Goal: Task Accomplishment & Management: Use online tool/utility

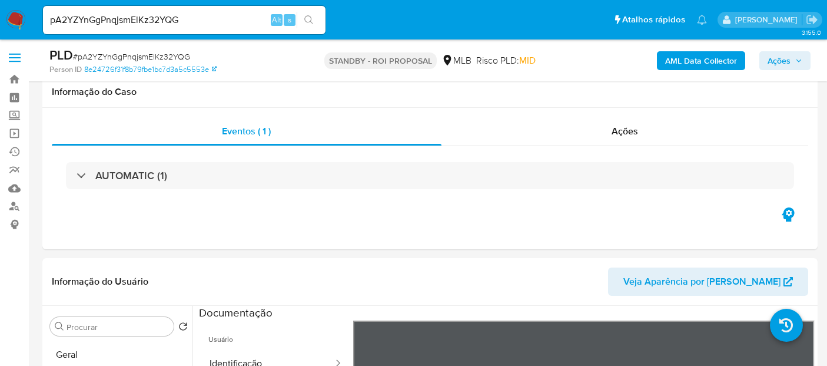
select select "10"
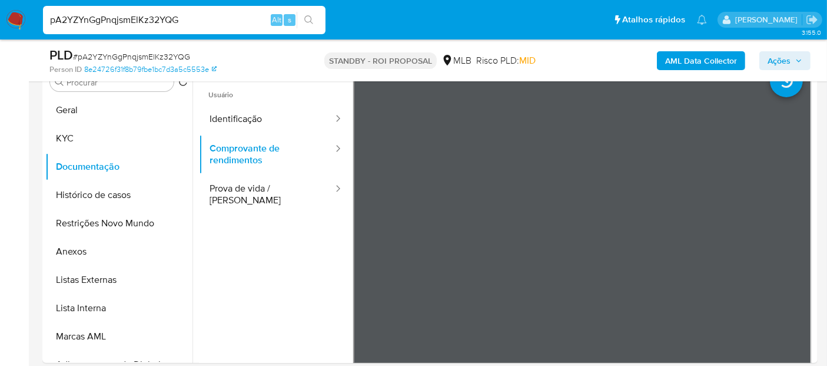
drag, startPoint x: 198, startPoint y: 21, endPoint x: 0, endPoint y: 21, distance: 198.4
click at [0, 21] on nav "Pausado Ver notificaciones pA2YZYnGgPnqjsmElKz32YQG Alt s Atalhos rápidos Presi…" at bounding box center [413, 19] width 827 height 39
paste input "8Wo54G6It77f6LxuTF9UPXrz"
type input "8Wo54G6It77f6LxuTF9UPXrz"
click at [310, 19] on icon "search-icon" at bounding box center [308, 19] width 9 height 9
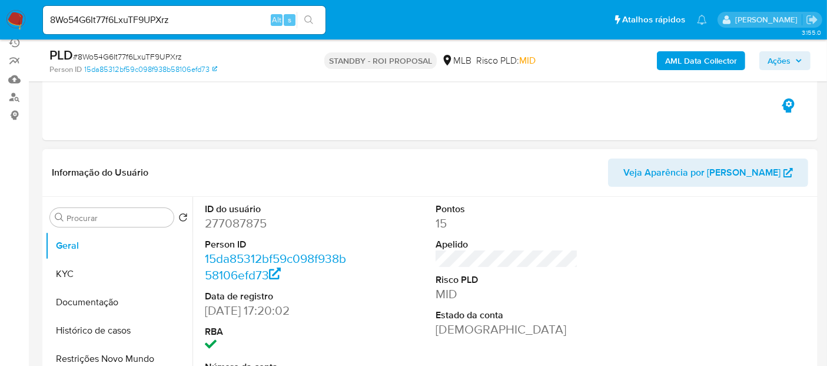
scroll to position [131, 0]
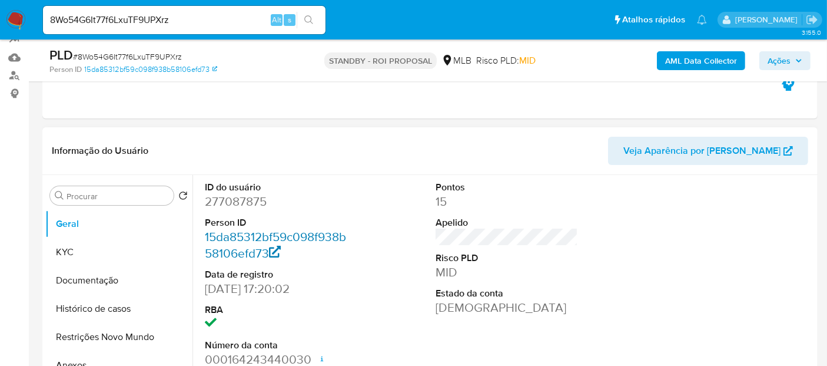
select select "10"
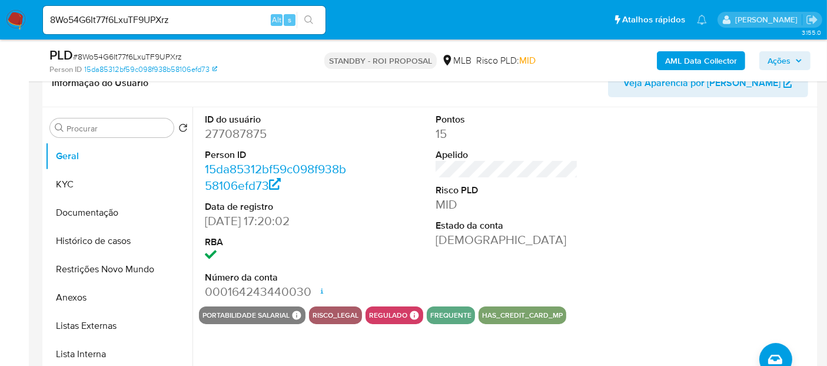
scroll to position [204, 0]
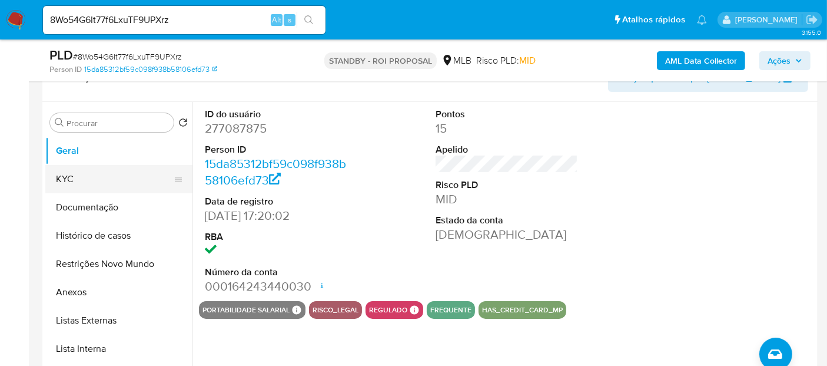
click at [81, 176] on button "KYC" at bounding box center [114, 179] width 138 height 28
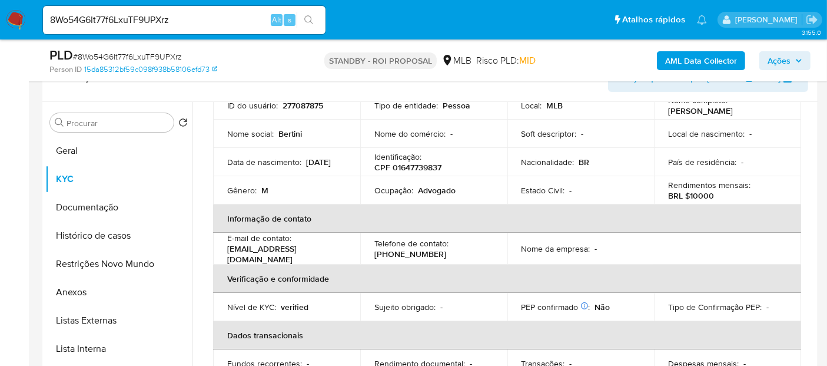
scroll to position [65, 0]
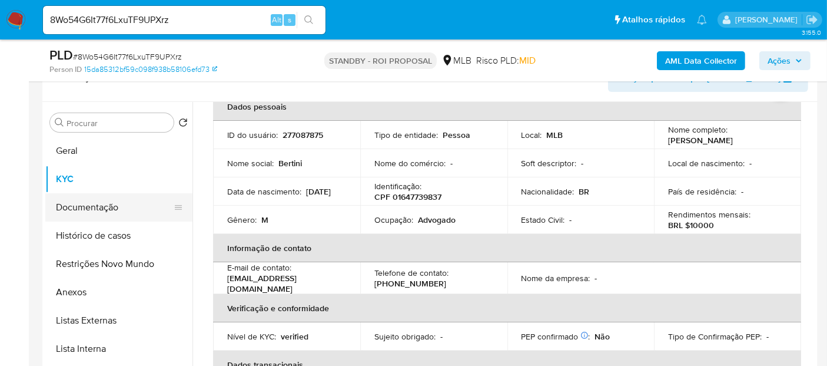
click at [99, 207] on button "Documentação" at bounding box center [114, 207] width 138 height 28
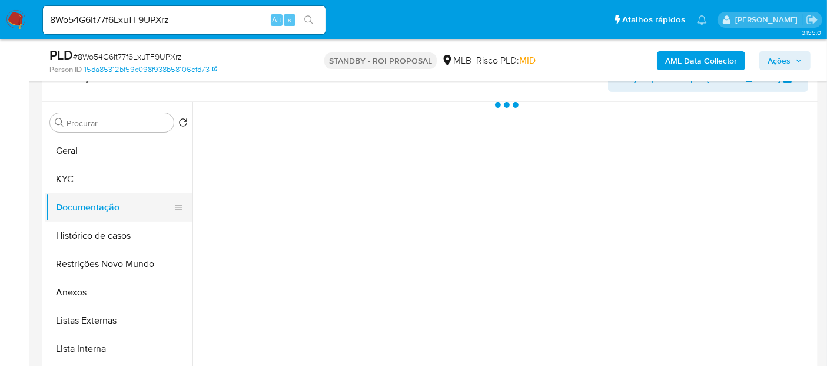
scroll to position [0, 0]
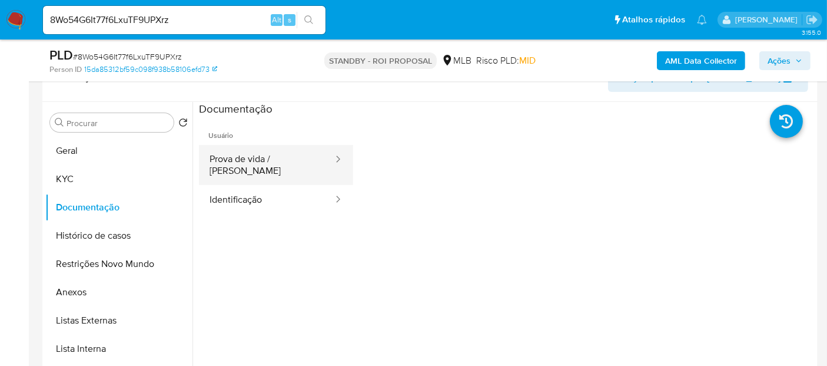
click at [291, 160] on button "Prova de vida / Selfie" at bounding box center [266, 165] width 135 height 40
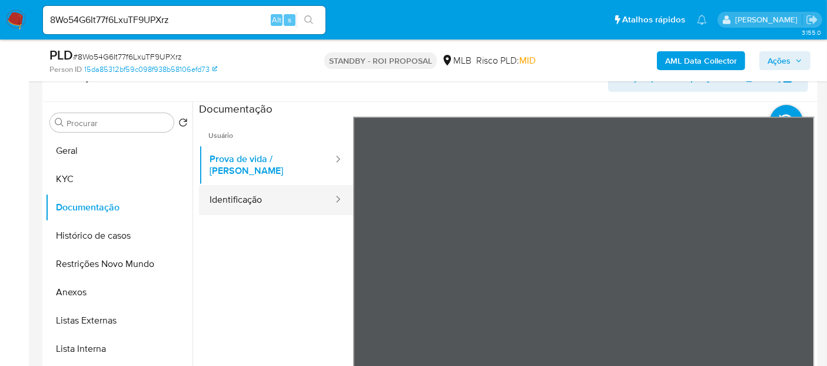
click at [244, 185] on button "Identificação" at bounding box center [266, 200] width 135 height 30
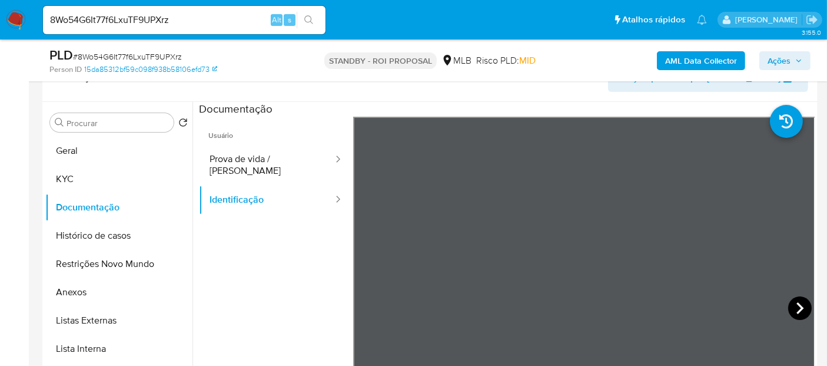
click at [790, 303] on icon at bounding box center [800, 308] width 24 height 24
click at [18, 20] on img at bounding box center [16, 20] width 20 height 20
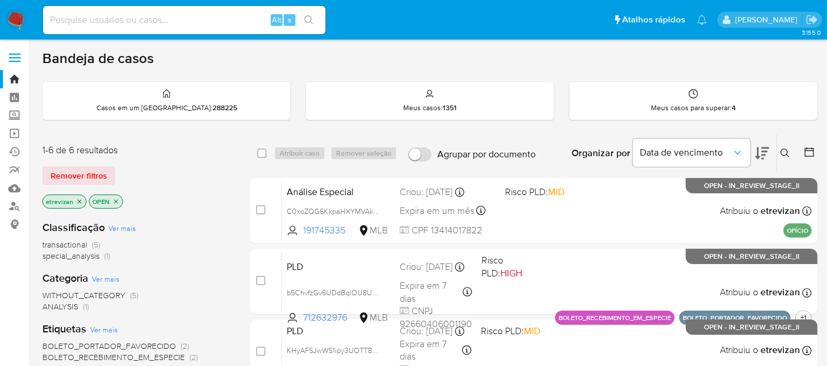
click at [79, 199] on icon "close-filter" at bounding box center [80, 201] width 4 height 4
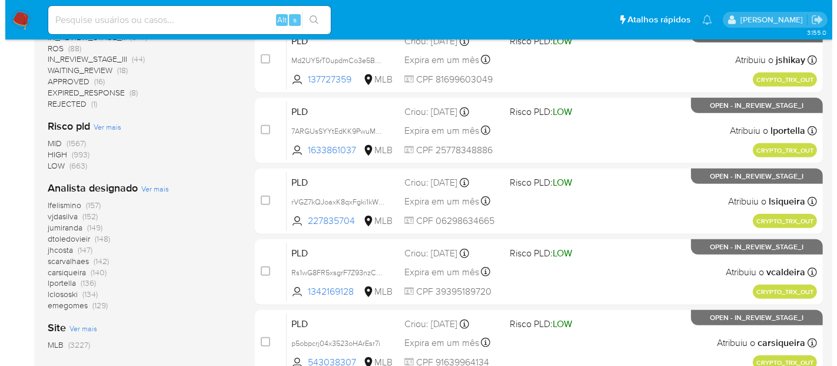
scroll to position [523, 0]
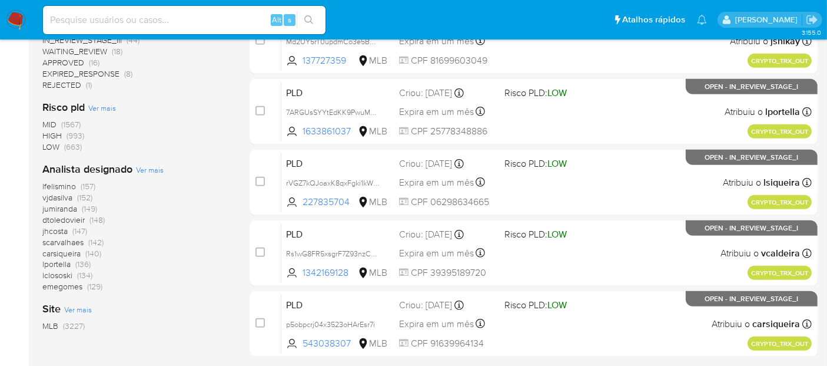
click at [147, 169] on span "Ver mais" at bounding box center [150, 169] width 28 height 11
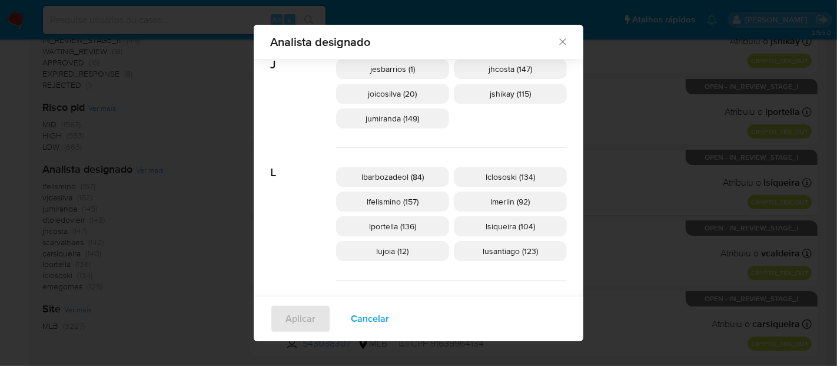
scroll to position [407, 0]
click at [409, 245] on span "lujoia (12)" at bounding box center [393, 249] width 32 height 12
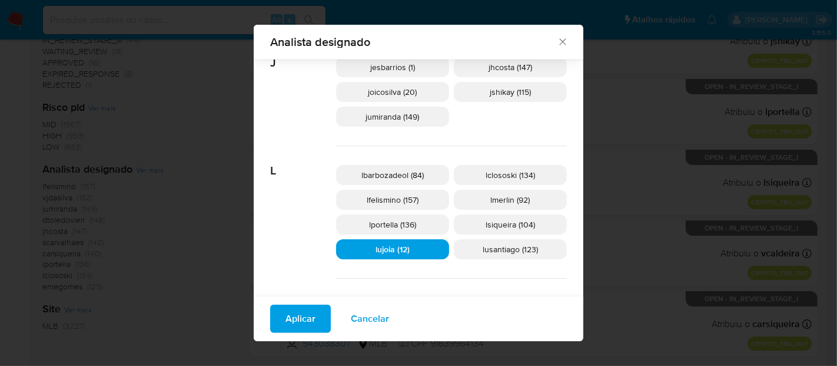
click at [316, 323] on span "Aplicar" at bounding box center [301, 319] width 30 height 26
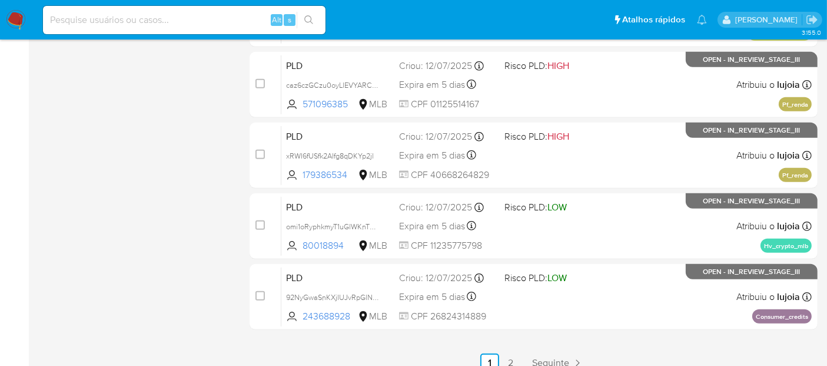
scroll to position [562, 0]
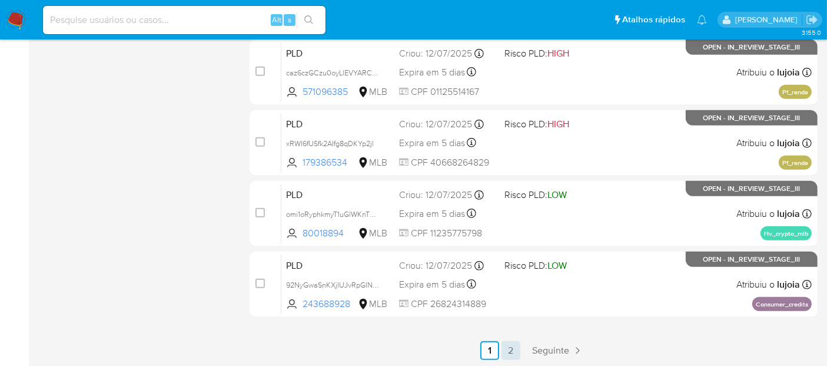
click at [511, 347] on link "2" at bounding box center [511, 350] width 19 height 19
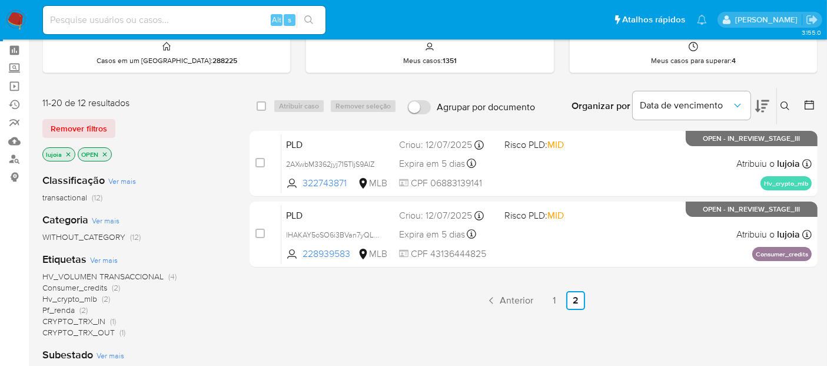
scroll to position [65, 0]
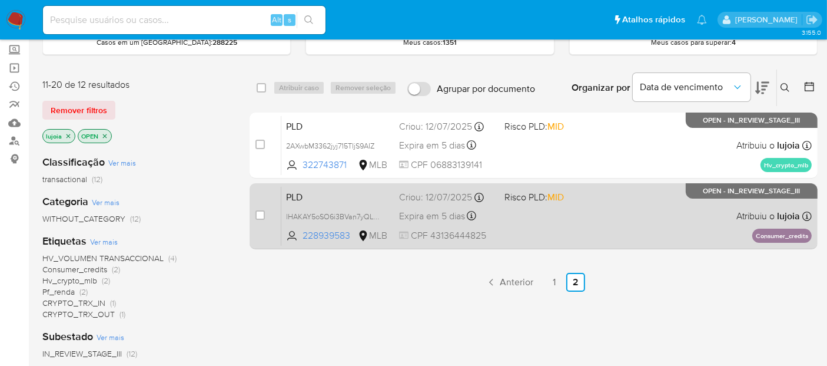
click at [565, 223] on div "PLD lHAKAY5oSO6i3BVan7yQLiv5 228939583 MLB Risco PLD: MID Criou: 12/07/2025 Cri…" at bounding box center [546, 215] width 531 height 59
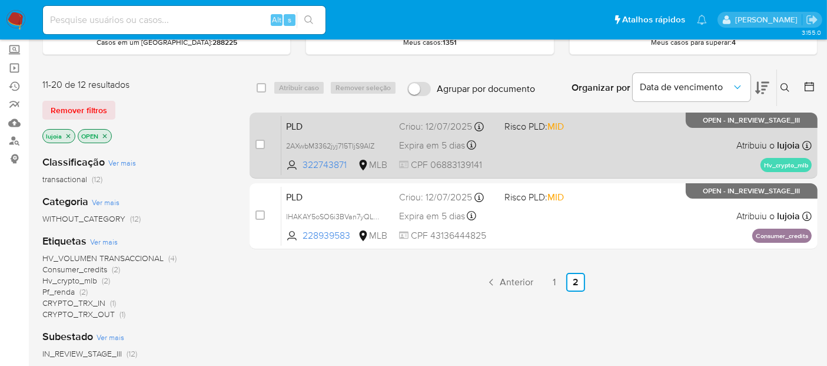
click at [533, 150] on div "PLD 2AXwbM3362jyj715TIjS9AIZ 322743871 MLB Risco PLD: MID Criou: 12/07/2025 Cri…" at bounding box center [546, 144] width 531 height 59
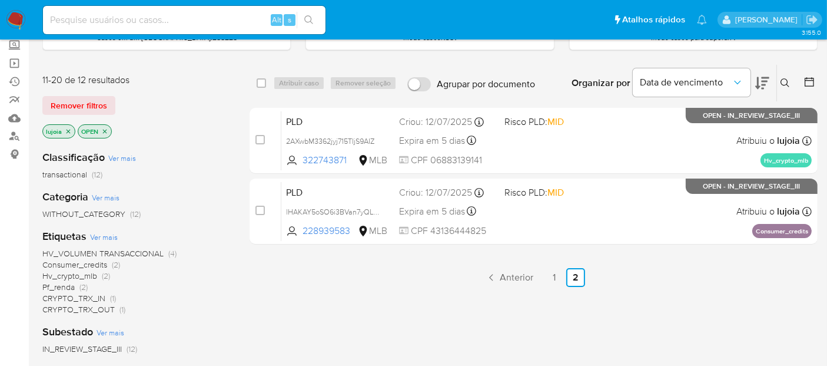
scroll to position [131, 0]
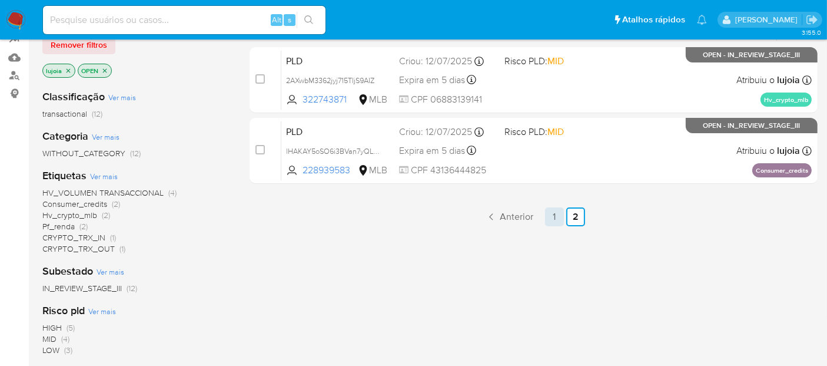
click at [553, 216] on link "1" at bounding box center [554, 216] width 19 height 19
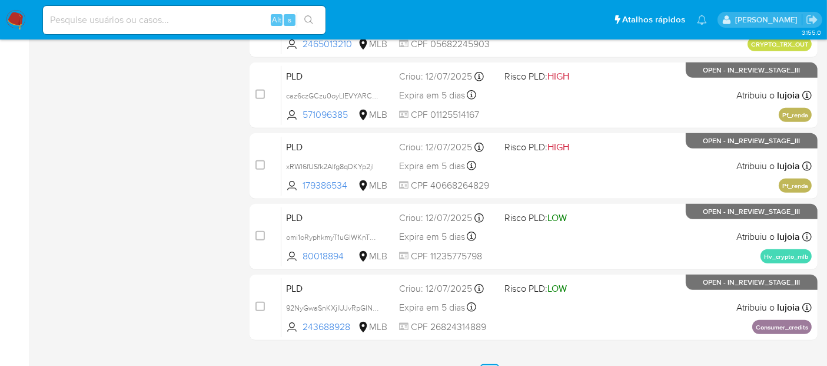
scroll to position [562, 0]
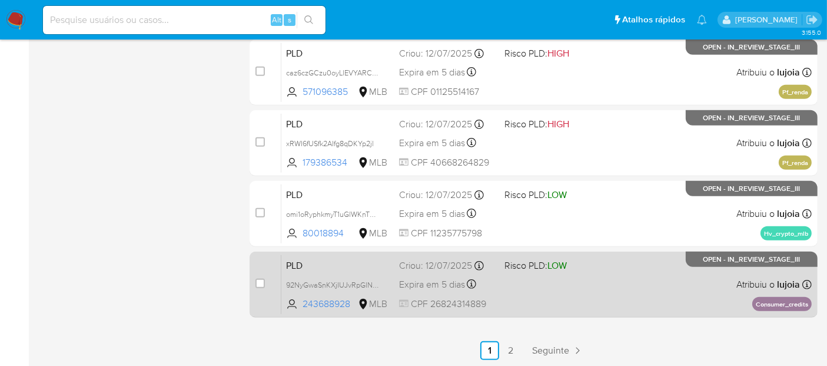
click at [569, 289] on div "PLD 92NyGwaSnKXjIUJvRpGlNcRv 243688928 MLB Risco PLD: LOW Criou: 12/07/2025 Cri…" at bounding box center [546, 283] width 531 height 59
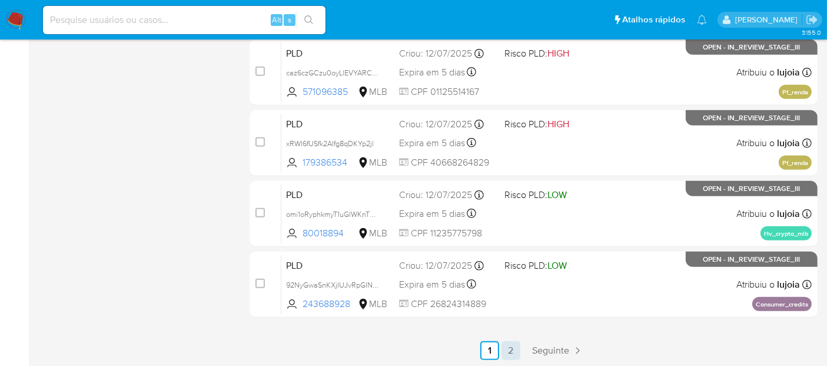
click at [513, 347] on link "2" at bounding box center [511, 350] width 19 height 19
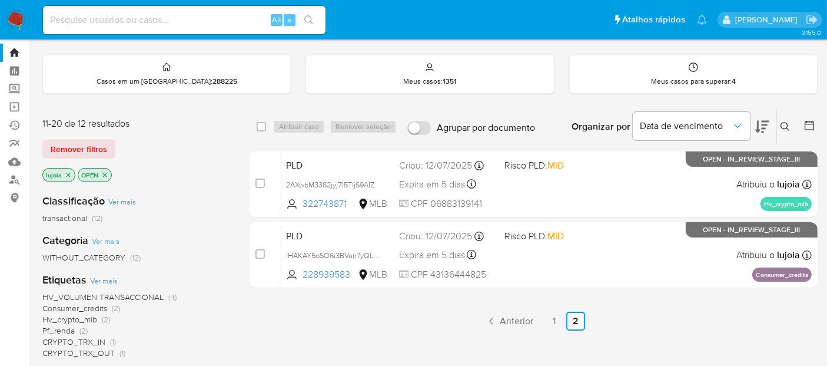
scroll to position [65, 0]
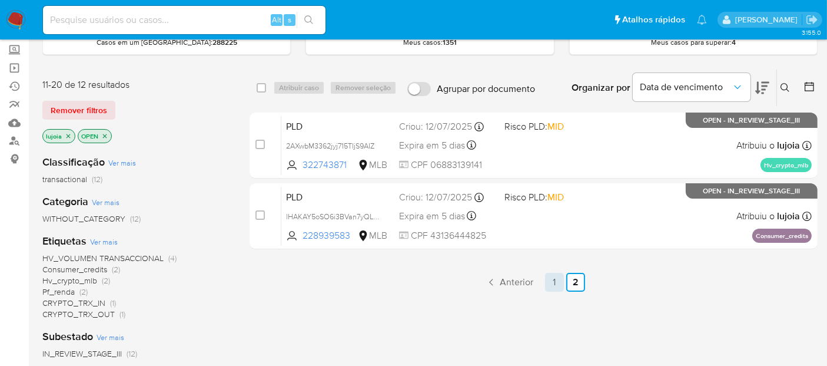
click at [554, 280] on link "1" at bounding box center [554, 282] width 19 height 19
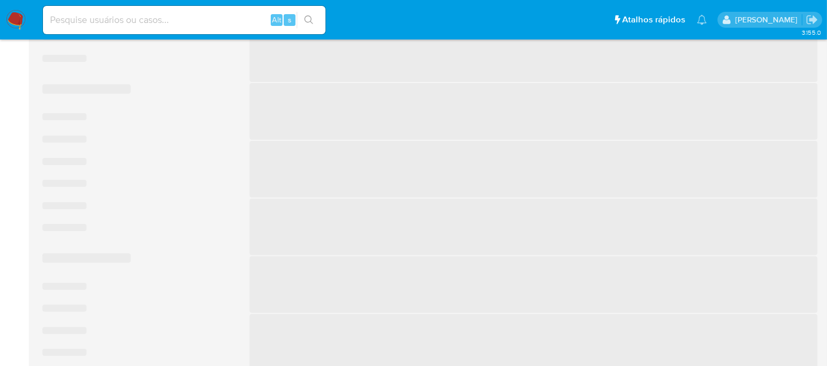
scroll to position [562, 0]
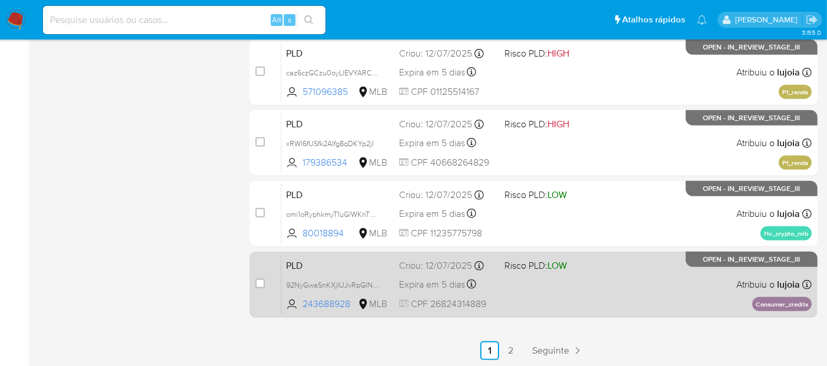
click at [593, 291] on div "PLD 92NyGwaSnKXjIUJvRpGlNcRv 243688928 MLB Risco PLD: LOW Criou: 12/07/2025 Cri…" at bounding box center [546, 283] width 531 height 59
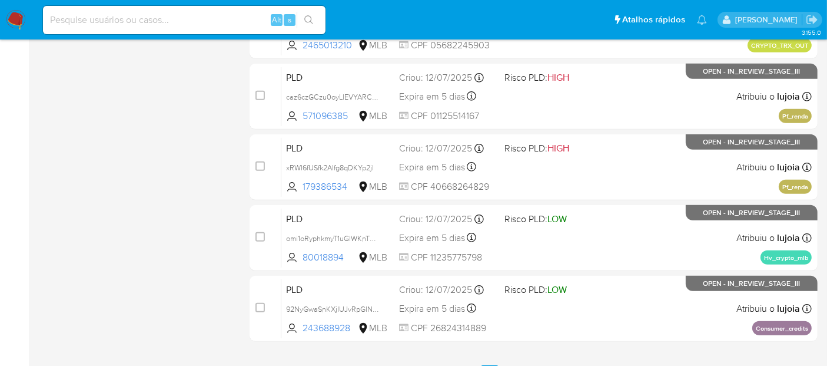
scroll to position [528, 0]
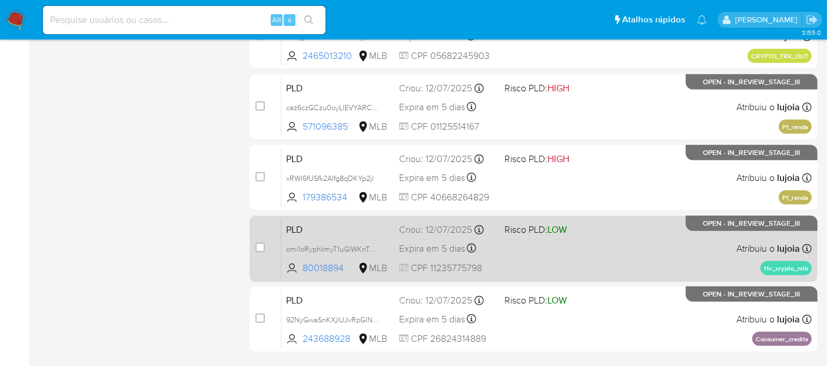
click at [545, 251] on div "PLD omi1oRyphkmyT1uGlWKnTB6r 80018894 MLB Risco PLD: LOW Criou: 12/07/2025 Crio…" at bounding box center [546, 247] width 531 height 59
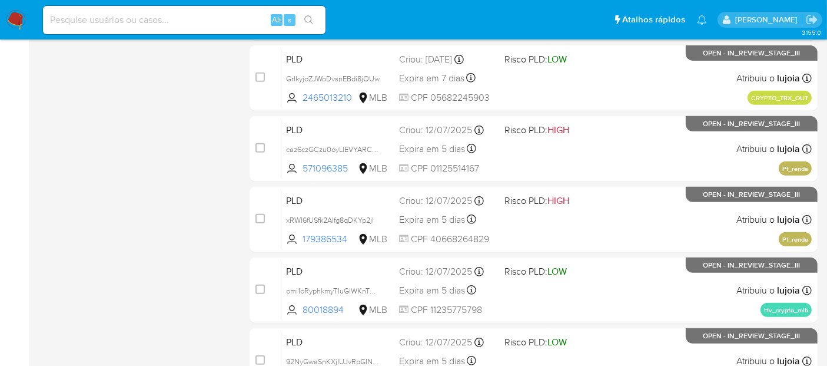
scroll to position [484, 0]
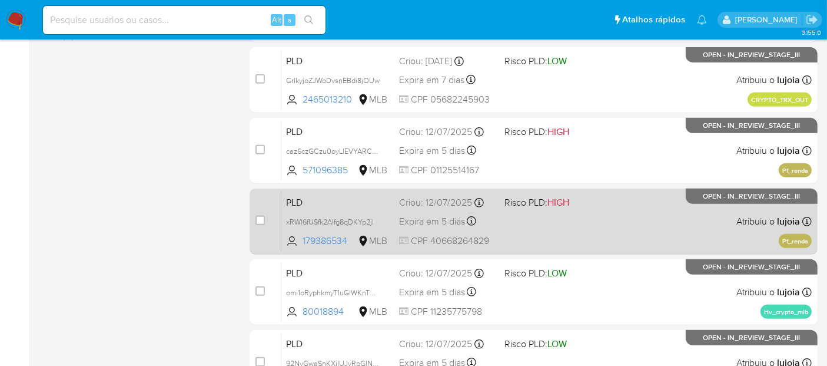
click at [540, 217] on div "PLD xRWI6fUSfk2AIfg8qDKYp2jl 179386534 MLB Risco PLD: HIGH Criou: 12/07/2025 Cr…" at bounding box center [546, 220] width 531 height 59
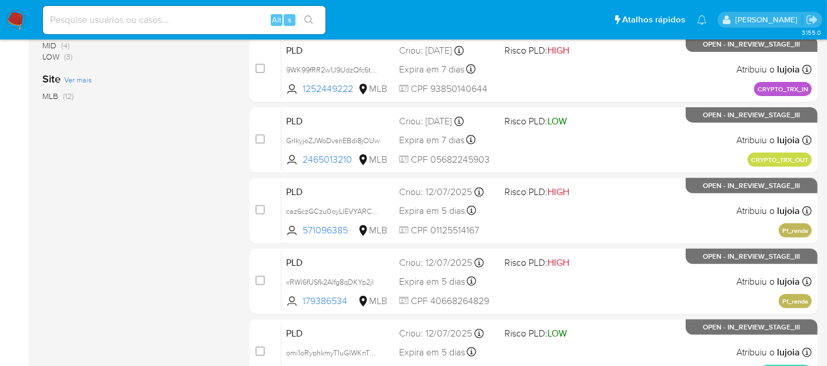
scroll to position [425, 0]
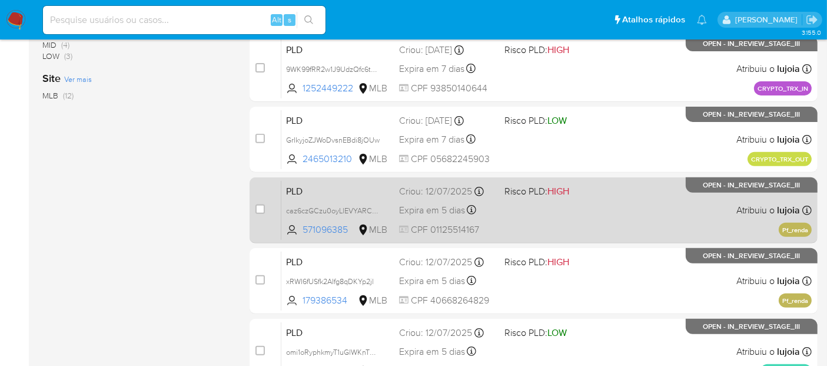
click at [547, 204] on div "PLD caz6czGCzu0oyLlEVYARCXl4 571096385 MLB Risco PLD: HIGH Criou: 12/07/2025 Cr…" at bounding box center [546, 209] width 531 height 59
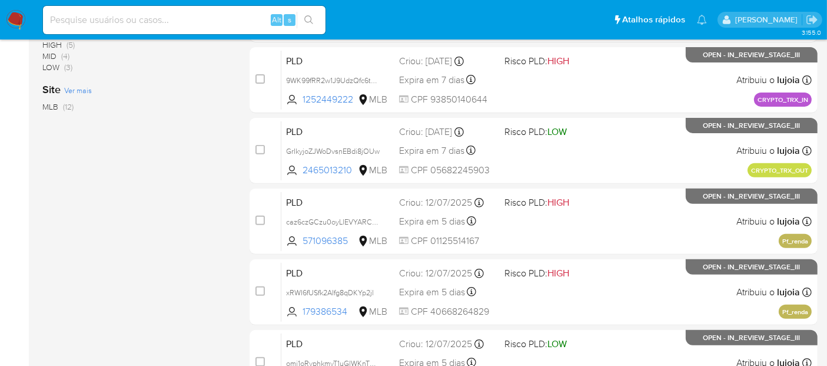
scroll to position [406, 0]
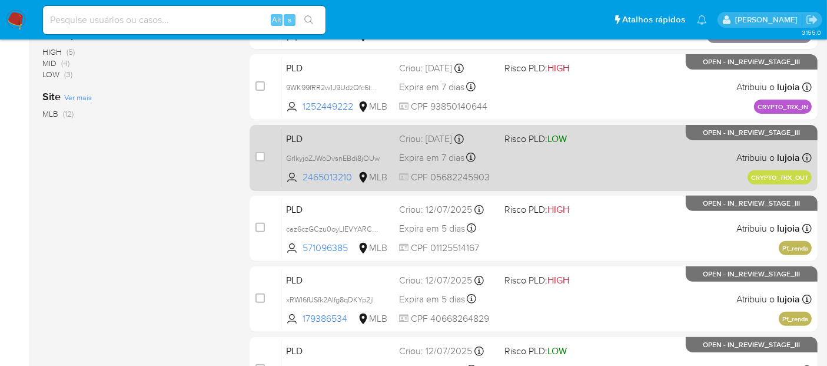
click at [581, 162] on div "PLD GrIkyjoZJWoDvsnEBdi8jOUw 2465013210 MLB Risco PLD: LOW Criou: 14/07/2025 Cr…" at bounding box center [546, 157] width 531 height 59
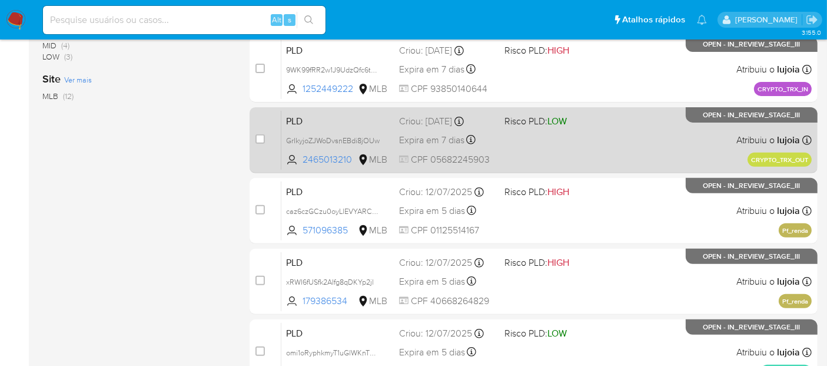
scroll to position [358, 0]
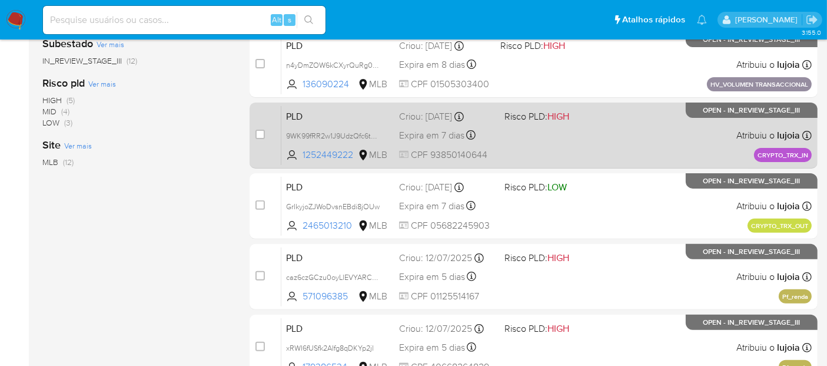
click at [562, 139] on div "PLD 9WK99fRR2w1J9UdzQfc6t9Jy 1252449222 MLB Risco PLD: HIGH Criou: 14/07/2025 C…" at bounding box center [546, 134] width 531 height 59
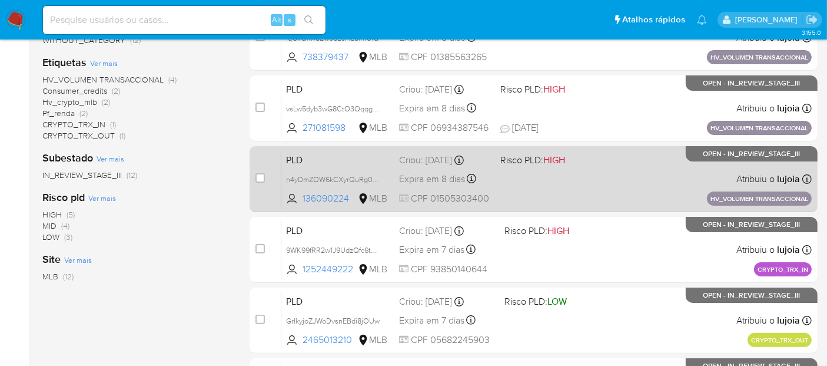
scroll to position [227, 0]
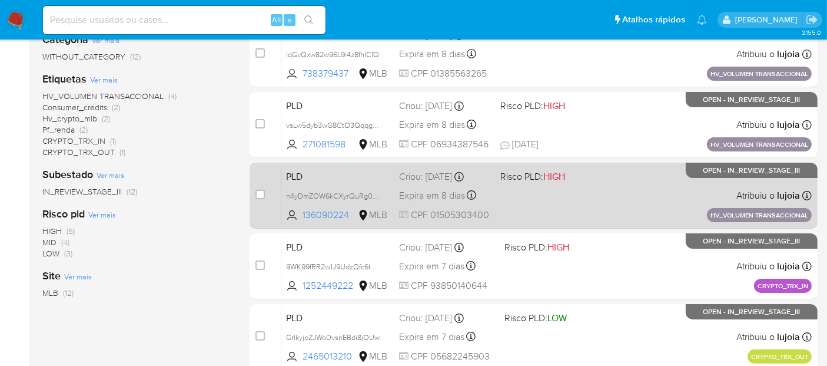
click at [562, 191] on div "PLD n4yDmZOW6kCXyrQuRg0DhpMG 136090224 MLB Risco PLD: HIGH Criou: 15/07/2025 Cr…" at bounding box center [546, 194] width 531 height 59
click at [528, 196] on div "PLD n4yDmZOW6kCXyrQuRg0DhpMG 136090224 MLB Risco PLD: HIGH Criou: 15/07/2025 Cr…" at bounding box center [546, 194] width 531 height 59
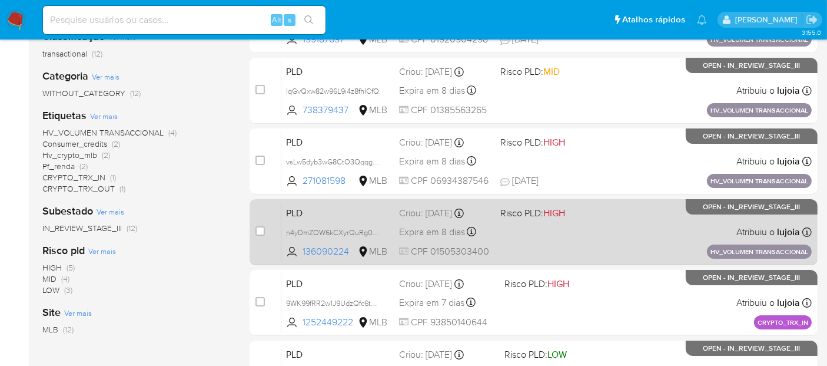
scroll to position [162, 0]
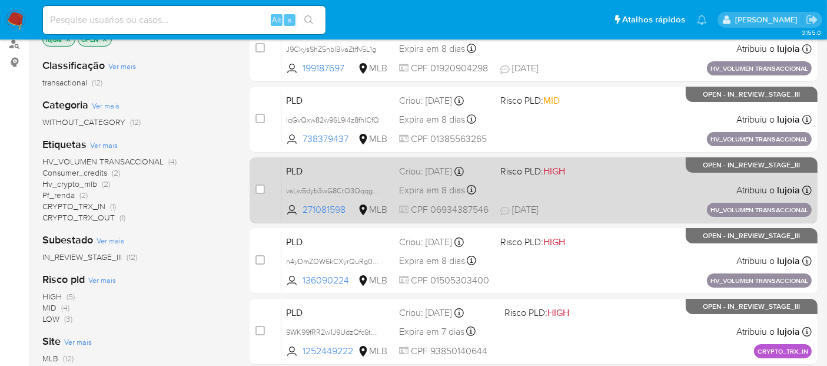
click at [511, 180] on div "PLD vsLw5dyb3wG8CtO3QqqgswXN 271081598 MLB Risco PLD: HIGH Criou: 15/07/2025 Cr…" at bounding box center [546, 189] width 531 height 59
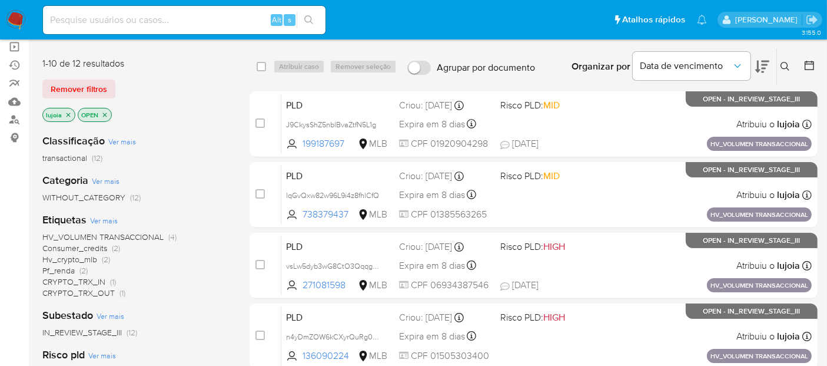
scroll to position [85, 0]
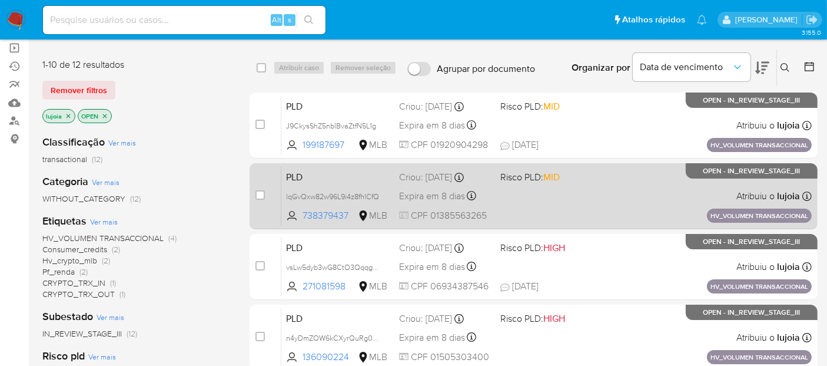
click at [564, 197] on div "PLD lqGvQxw82w96L9i4z8fhlCfQ 738379437 MLB Risco PLD: MID Criou: 15/07/2025 Cri…" at bounding box center [546, 195] width 531 height 59
click at [552, 193] on div "PLD lqGvQxw82w96L9i4z8fhlCfQ 738379437 MLB Risco PLD: MID Criou: 15/07/2025 Cri…" at bounding box center [546, 195] width 531 height 59
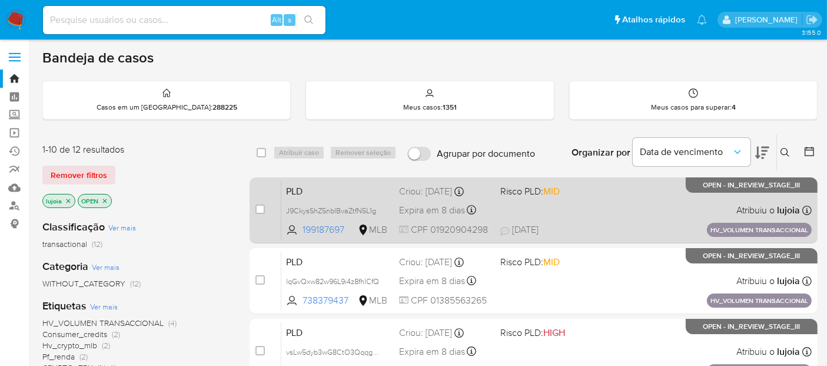
scroll to position [0, 0]
click at [590, 211] on div "PLD J9CkysShZ5nblBvaZtfN5L1g 199187697 MLB Risco PLD: MID Criou: 15/07/2025 Cri…" at bounding box center [546, 210] width 531 height 59
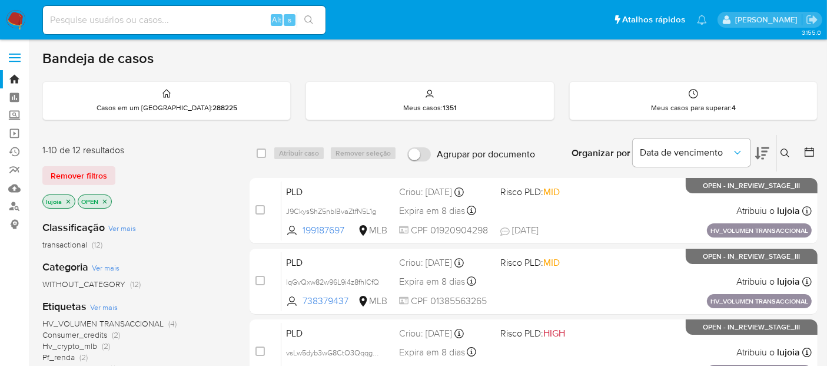
click at [191, 19] on input at bounding box center [184, 19] width 283 height 15
paste input "lHAKAY5oSO6i3BVan7yQLiv5"
type input "lHAKAY5oSO6i3BVan7yQLiv5"
click at [309, 19] on icon "search-icon" at bounding box center [308, 19] width 9 height 9
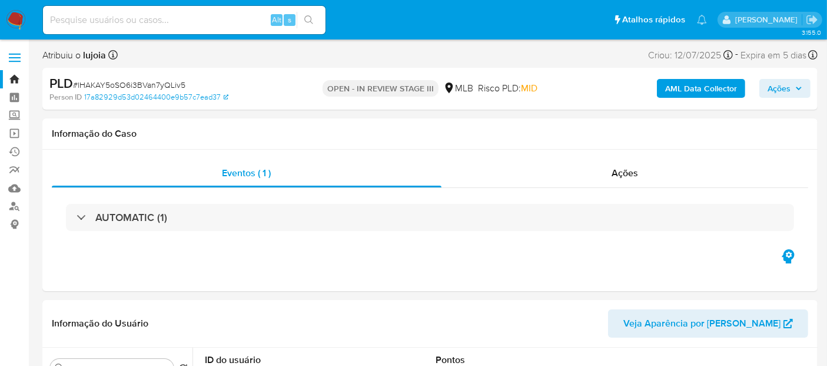
select select "10"
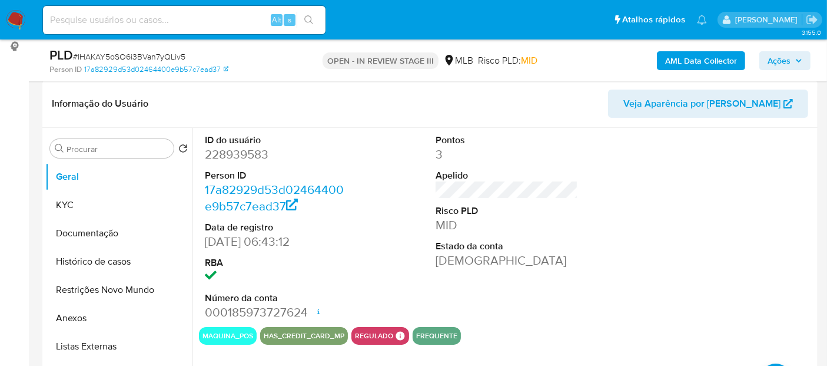
scroll to position [196, 0]
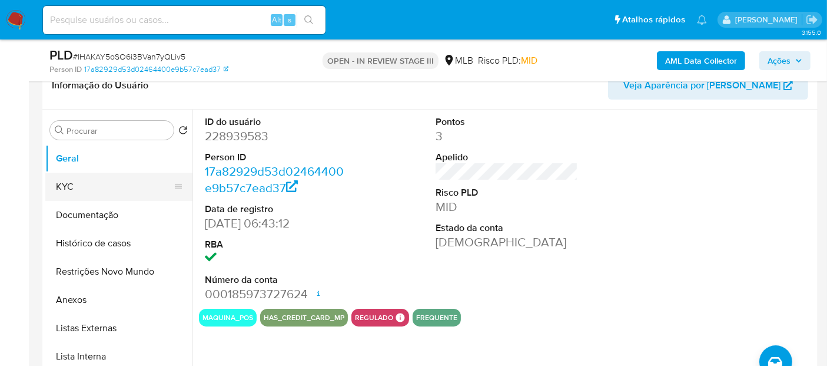
click at [71, 185] on button "KYC" at bounding box center [114, 187] width 138 height 28
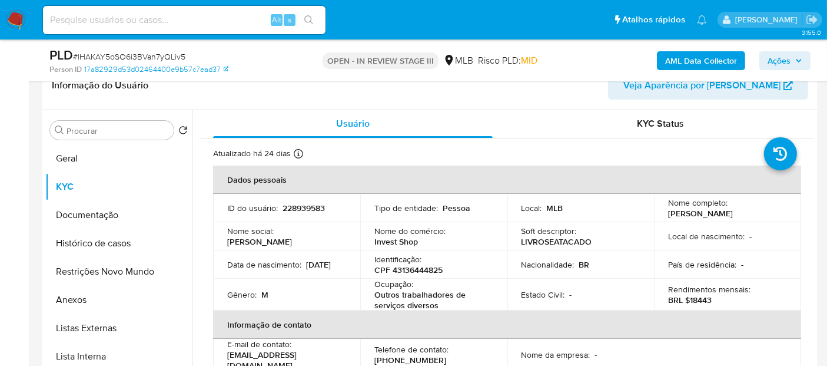
click at [137, 18] on input at bounding box center [184, 19] width 283 height 15
paste input "lsdKvKdXgURhQydTIj2TC68P"
type input "lsdKvKdXgURhQydTIj2TC68P"
click at [309, 18] on icon "search-icon" at bounding box center [308, 19] width 9 height 9
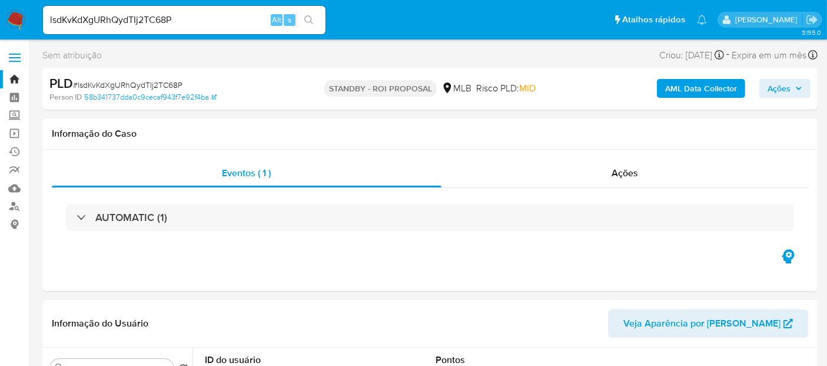
select select "10"
click at [13, 132] on link "Operações em massa" at bounding box center [70, 133] width 140 height 18
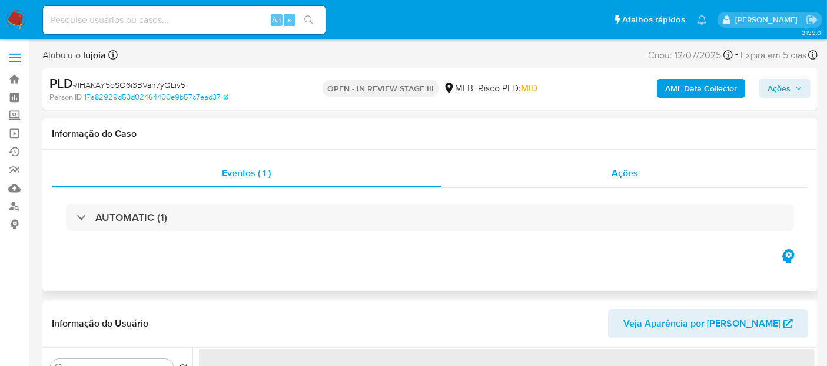
click at [625, 169] on span "Ações" at bounding box center [625, 173] width 26 height 14
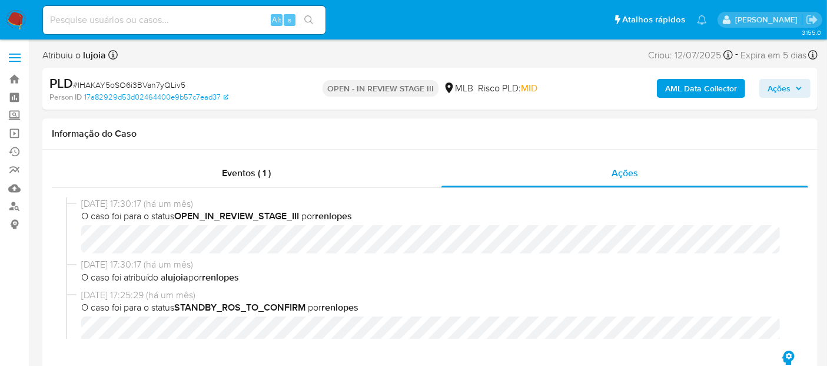
select select "10"
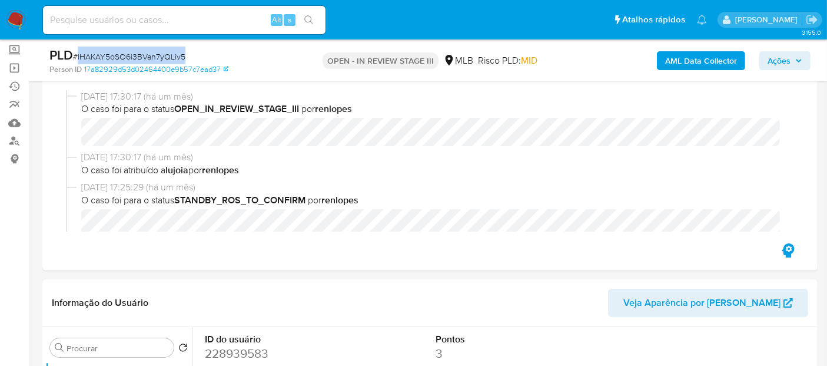
drag, startPoint x: 77, startPoint y: 56, endPoint x: 183, endPoint y: 57, distance: 105.4
click at [183, 57] on span "# lHAKAY5oSO6i3BVan7yQLiv5" at bounding box center [129, 57] width 112 height 12
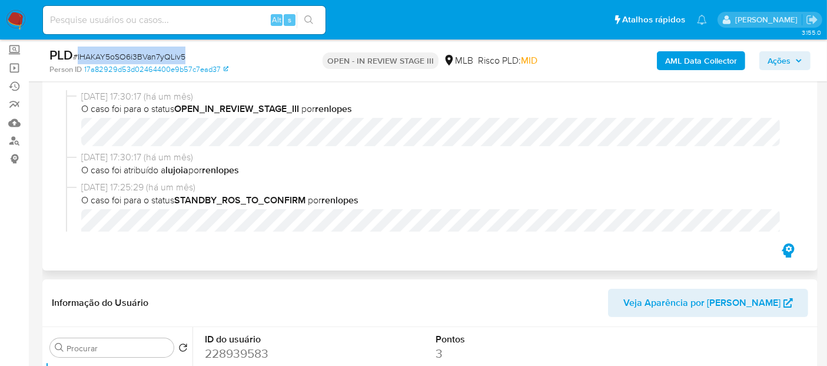
copy span "lHAKAY5oSO6i3BVan7yQLiv5"
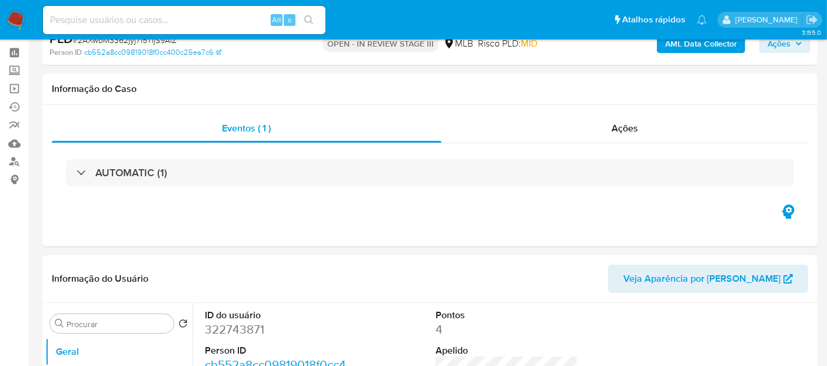
scroll to position [65, 0]
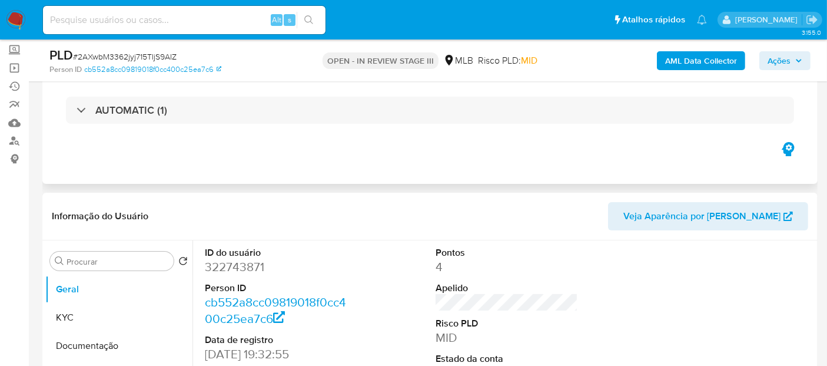
select select "10"
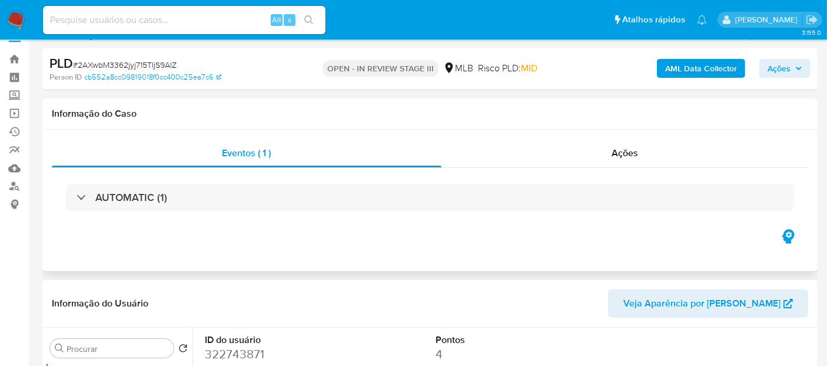
scroll to position [0, 0]
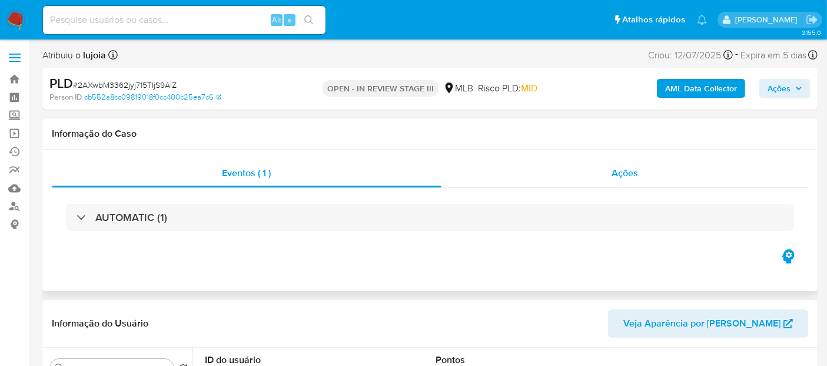
click at [624, 174] on span "Ações" at bounding box center [625, 173] width 26 height 14
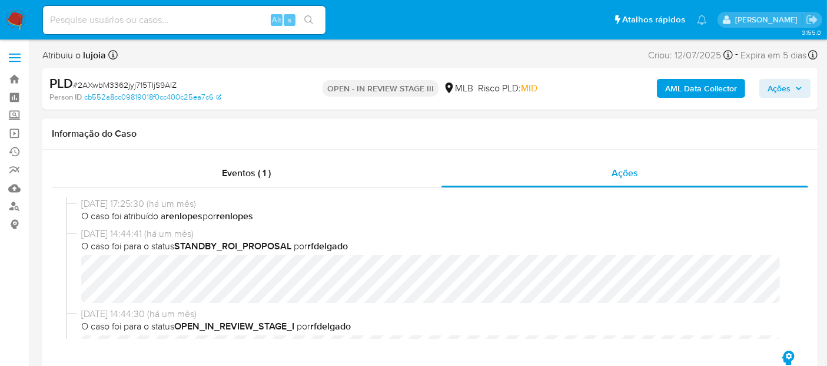
scroll to position [196, 0]
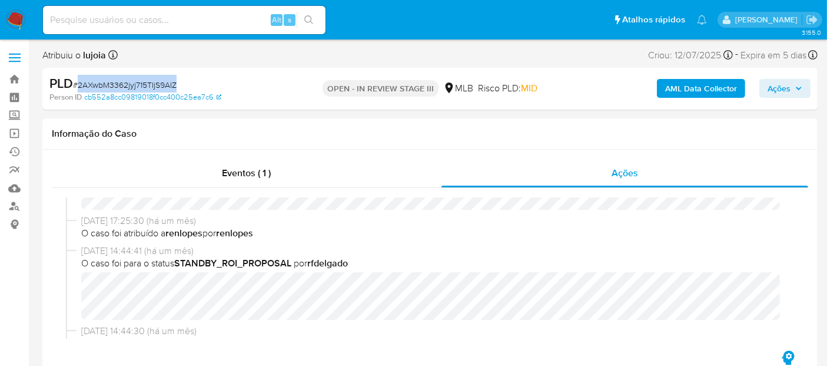
drag, startPoint x: 79, startPoint y: 85, endPoint x: 180, endPoint y: 85, distance: 100.7
click at [180, 85] on div "PLD # 2AXwbM3362jyj715TIjS9AIZ" at bounding box center [174, 84] width 250 height 18
copy span "2AXwbM3362jyj715TIjS9AIZ"
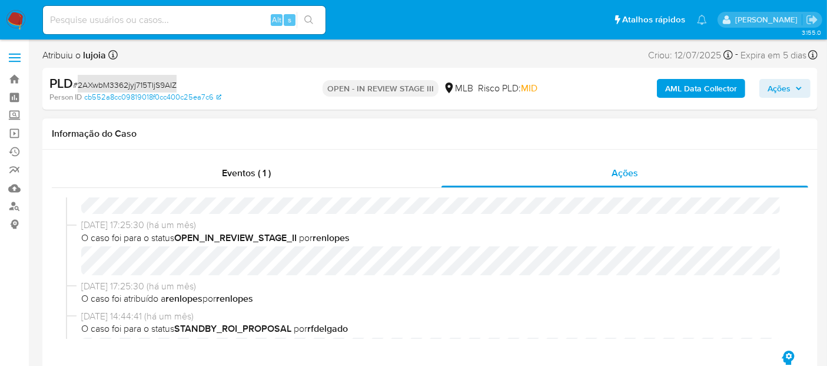
scroll to position [65, 0]
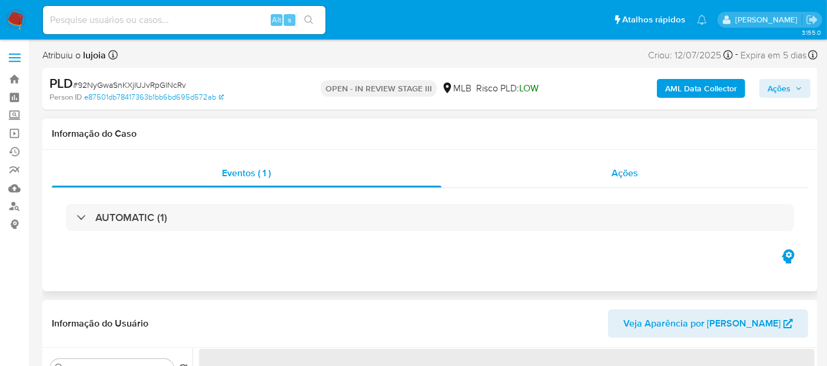
click at [631, 176] on span "Ações" at bounding box center [625, 173] width 26 height 14
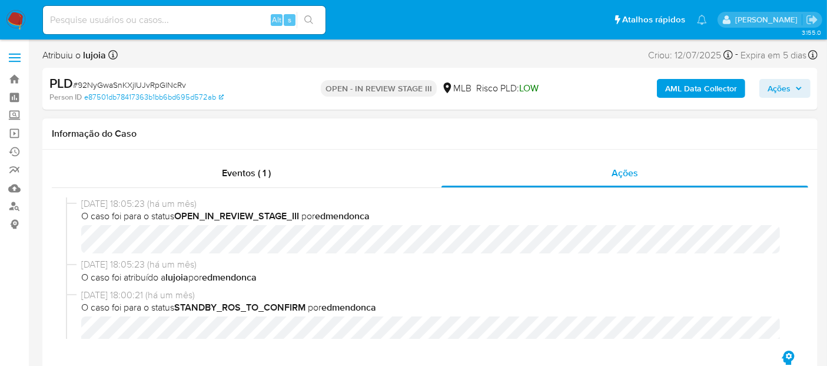
select select "10"
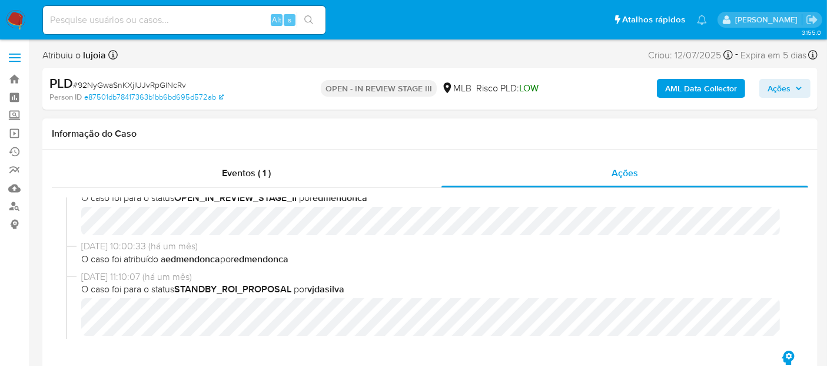
scroll to position [327, 0]
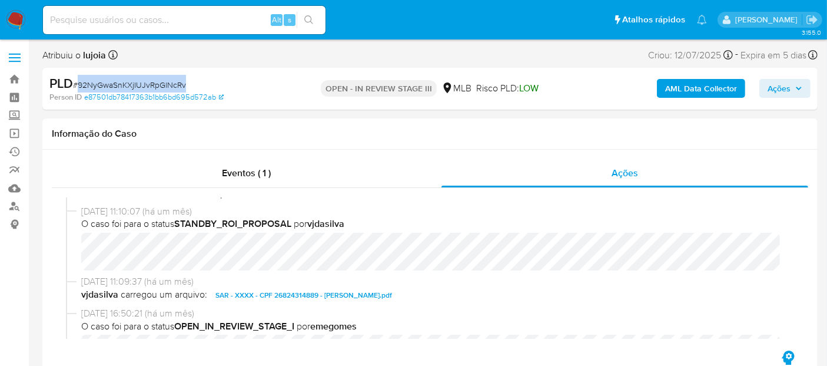
drag, startPoint x: 77, startPoint y: 85, endPoint x: 185, endPoint y: 86, distance: 107.8
click at [185, 86] on span "# 92NyGwaSnKXjIUJvRpGlNcRv" at bounding box center [129, 85] width 113 height 12
copy span "92NyGwaSnKXjIUJvRpGlNcRv"
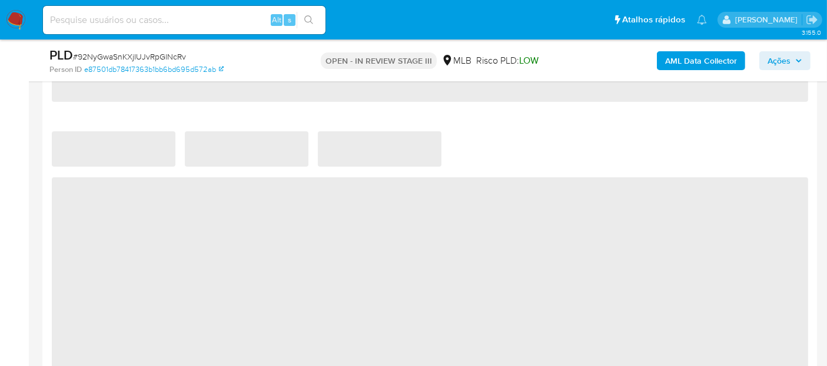
select select "10"
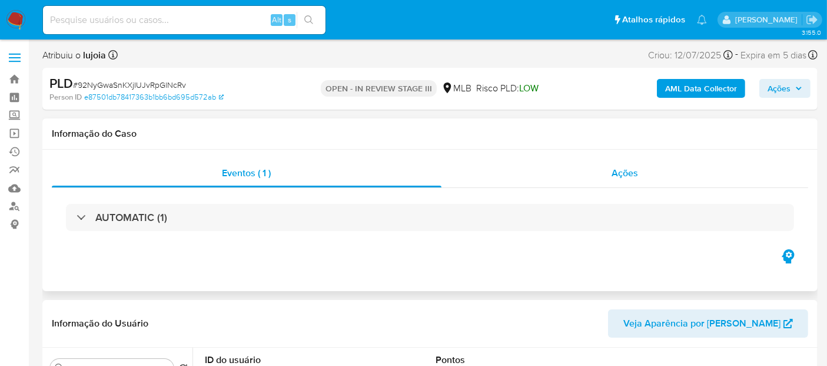
click at [631, 172] on span "Ações" at bounding box center [625, 173] width 26 height 14
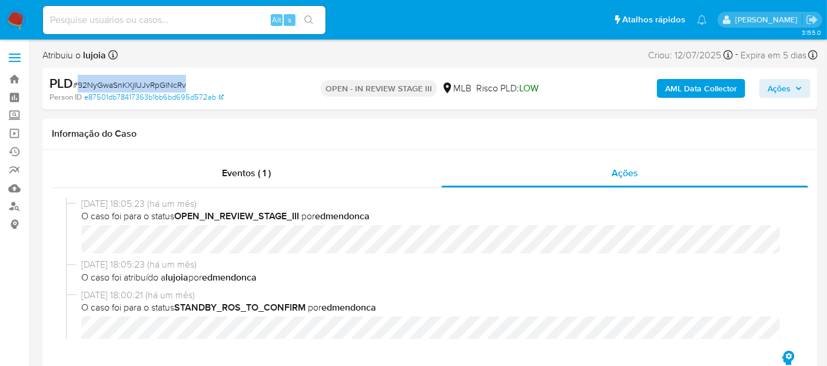
drag, startPoint x: 77, startPoint y: 83, endPoint x: 184, endPoint y: 83, distance: 106.6
click at [184, 83] on span "# 92NyGwaSnKXjIUJvRpGlNcRv" at bounding box center [129, 85] width 113 height 12
copy span "92NyGwaSnKXjIUJvRpGlNcRv"
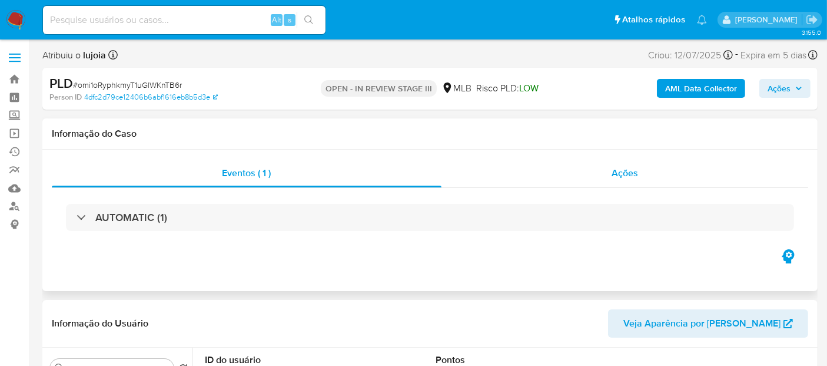
select select "10"
click at [625, 173] on span "Ações" at bounding box center [625, 173] width 26 height 14
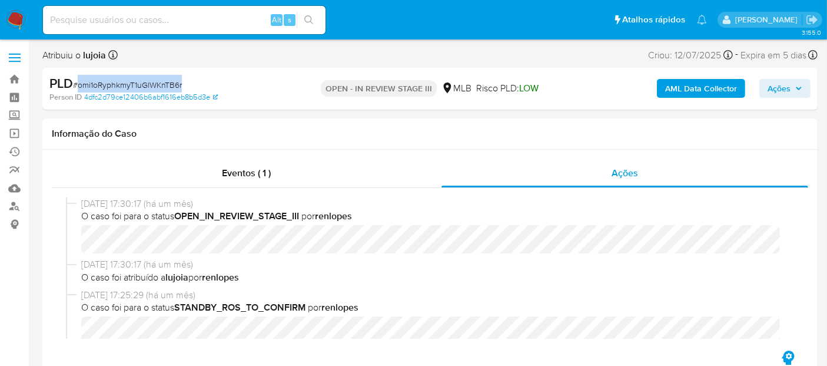
drag, startPoint x: 79, startPoint y: 84, endPoint x: 182, endPoint y: 83, distance: 103.0
click at [182, 83] on div "PLD # omi1oRyphkmyT1uGlWKnTB6r" at bounding box center [174, 84] width 250 height 18
copy span "omi1oRyphkmyT1uGlWKnTB6r"
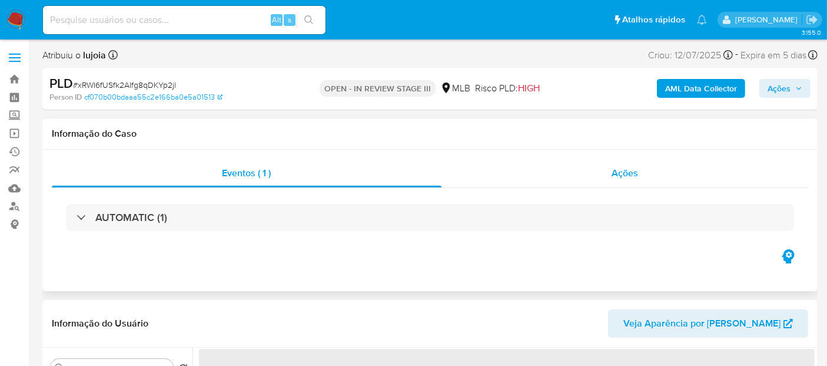
click at [626, 172] on span "Ações" at bounding box center [625, 173] width 26 height 14
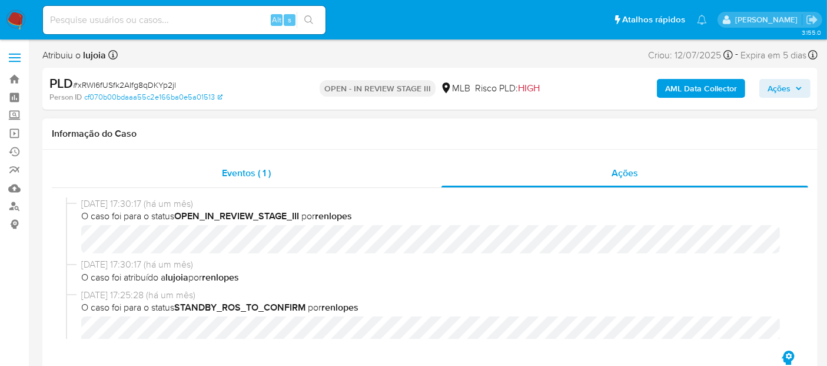
select select "10"
drag, startPoint x: 78, startPoint y: 86, endPoint x: 175, endPoint y: 84, distance: 96.6
click at [175, 84] on span "# xRWI6fUSfk2AIfg8qDKYp2jl" at bounding box center [124, 85] width 103 height 12
copy span "xRWI6fUSfk2AIfg8qDKYp2jl"
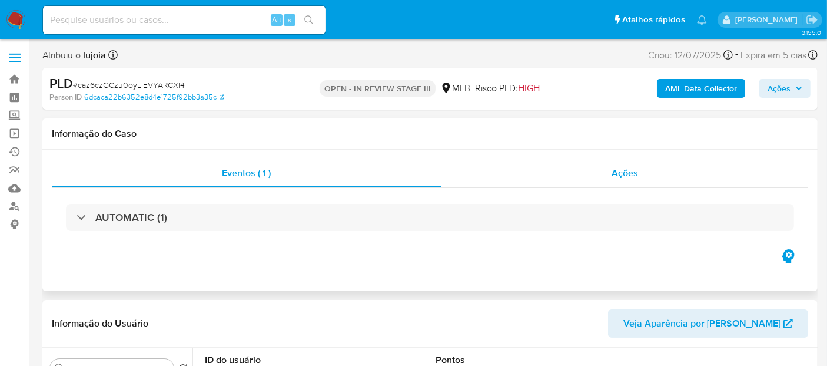
select select "10"
click at [629, 175] on span "Ações" at bounding box center [625, 173] width 26 height 14
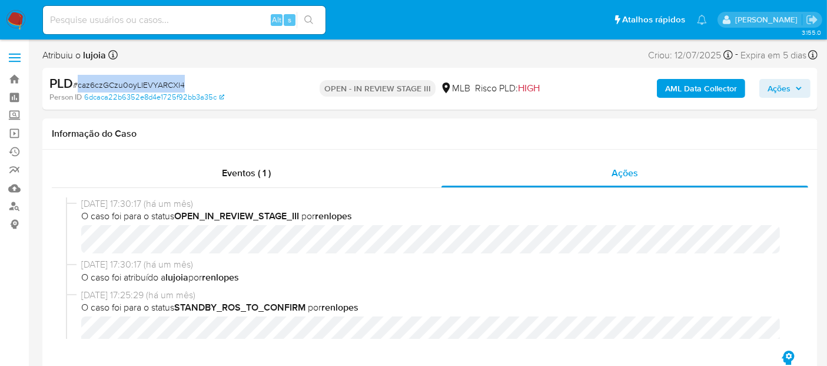
drag, startPoint x: 79, startPoint y: 83, endPoint x: 184, endPoint y: 82, distance: 105.4
click at [184, 82] on div "PLD # caz6czGCzu0oyLlEVYARCXl4" at bounding box center [174, 84] width 250 height 18
copy span "caz6czGCzu0oyLlEVYARCXl4"
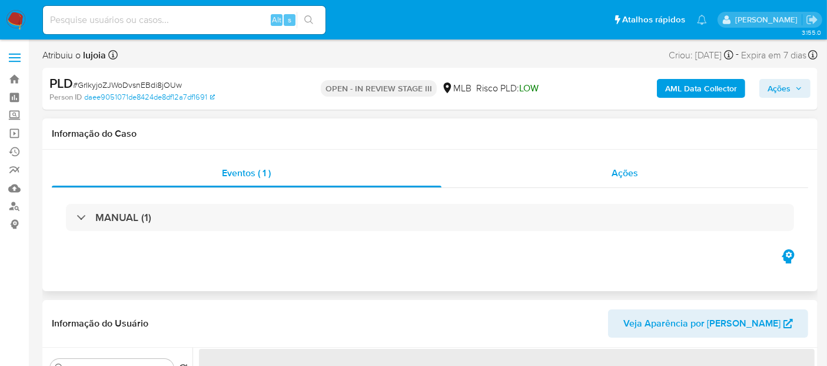
click at [631, 177] on span "Ações" at bounding box center [625, 173] width 26 height 14
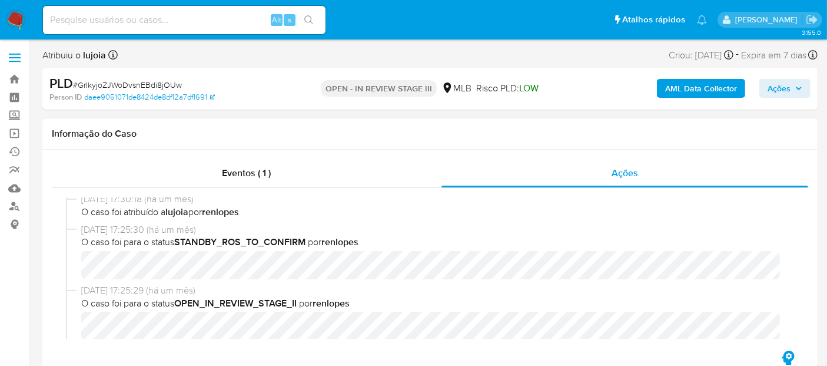
select select "10"
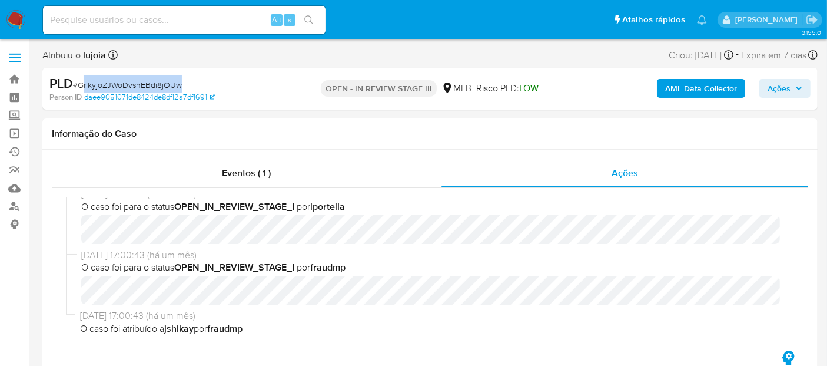
drag, startPoint x: 81, startPoint y: 84, endPoint x: 181, endPoint y: 87, distance: 100.1
click at [181, 87] on span "# GrIkyjoZJWoDvsnEBdi8jOUw" at bounding box center [127, 85] width 109 height 12
click at [231, 85] on div "PLD # GrIkyjoZJWoDvsnEBdi8jOUw" at bounding box center [174, 84] width 250 height 18
drag, startPoint x: 102, startPoint y: 87, endPoint x: 183, endPoint y: 88, distance: 80.1
click at [183, 88] on div "PLD # GrIkyjoZJWoDvsnEBdi8jOUw" at bounding box center [174, 84] width 250 height 18
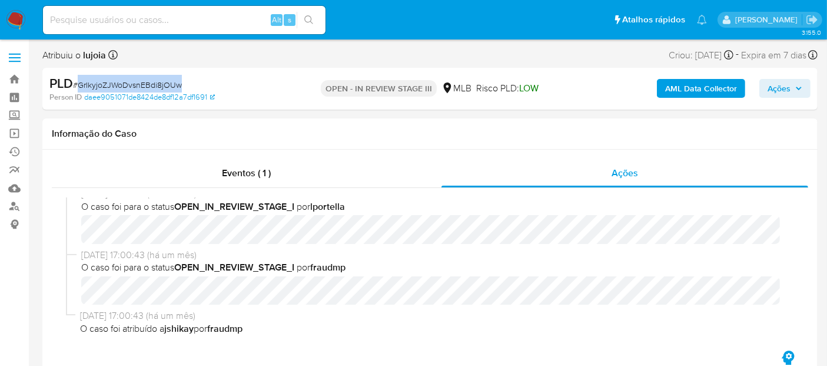
copy span "GrIkyjoZJWoDvsnEBdi8jOUw"
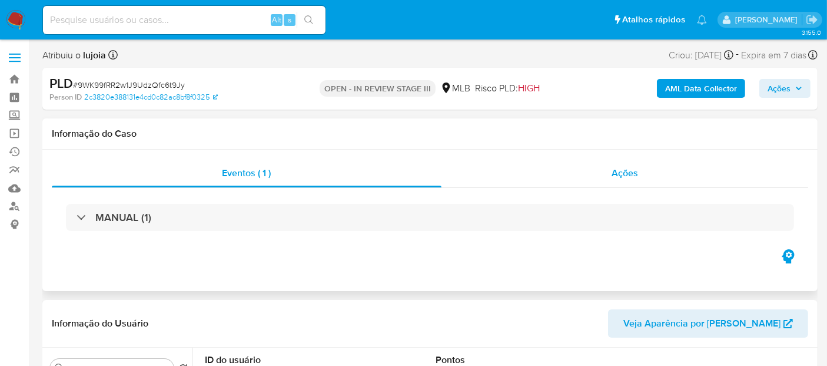
click at [630, 177] on span "Ações" at bounding box center [625, 173] width 26 height 14
select select "10"
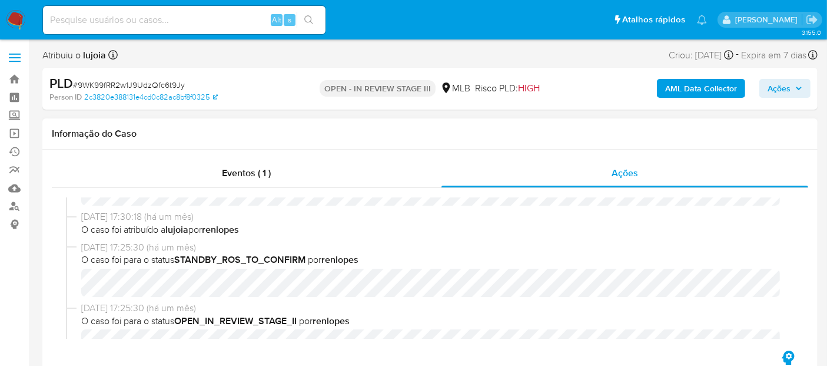
scroll to position [65, 0]
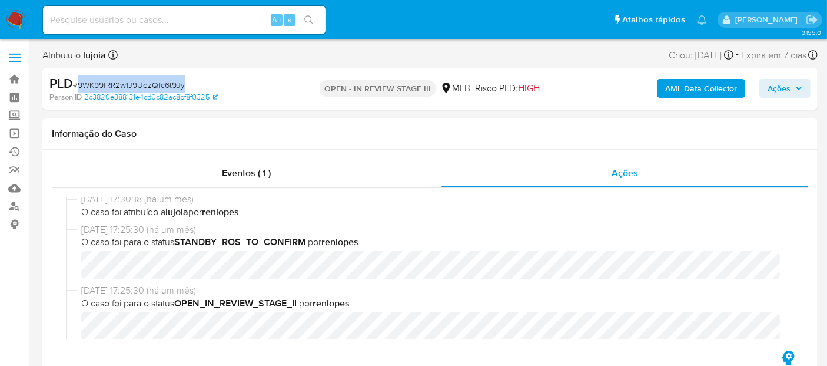
drag, startPoint x: 79, startPoint y: 84, endPoint x: 184, endPoint y: 87, distance: 105.4
click at [184, 87] on span "# 9WK99fRR2w1J9UdzQfc6t9Jy" at bounding box center [129, 85] width 112 height 12
copy span "9WK99fRR2w1J9UdzQfc6t9Jy"
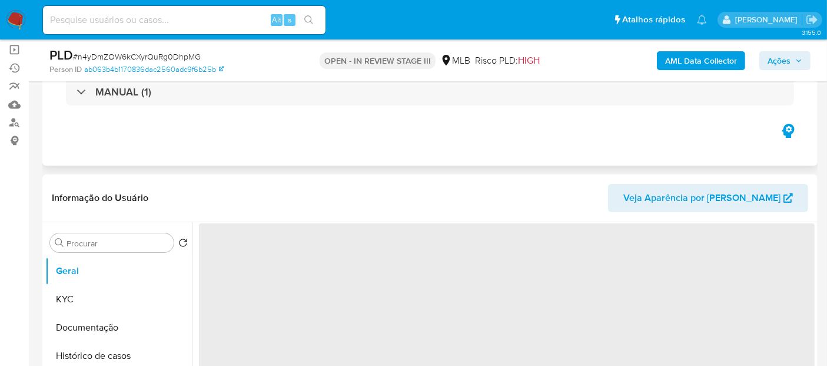
scroll to position [131, 0]
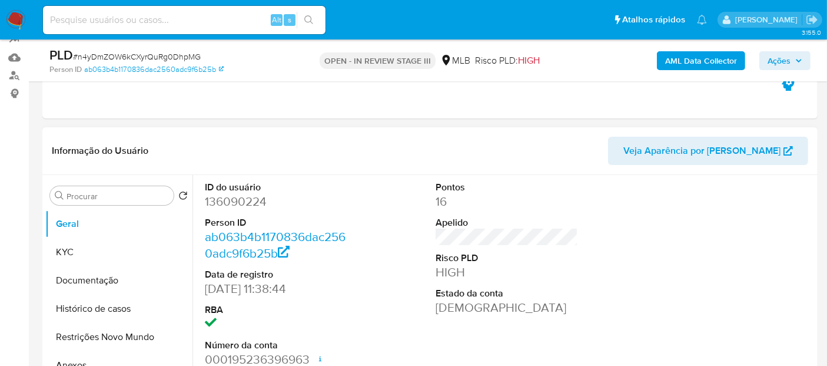
select select "10"
drag, startPoint x: 78, startPoint y: 54, endPoint x: 201, endPoint y: 58, distance: 122.5
click at [201, 58] on div "PLD # n4yDmZOW6kCXyrQuRg0DhpMG" at bounding box center [174, 56] width 250 height 18
copy span "n4yDmZOW6kCXyrQuRg0DhpMG"
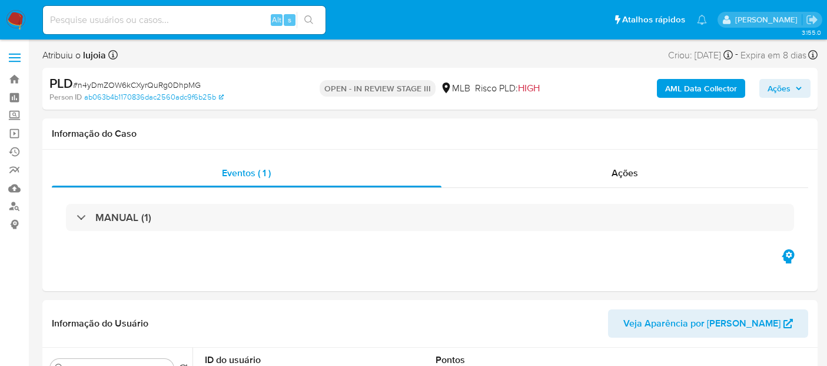
select select "10"
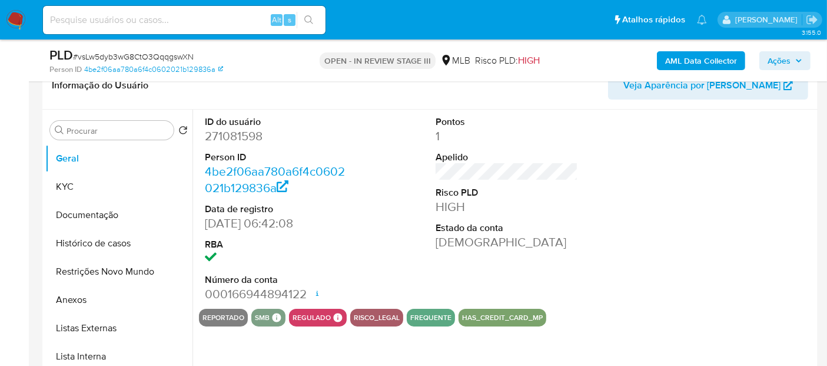
select select "10"
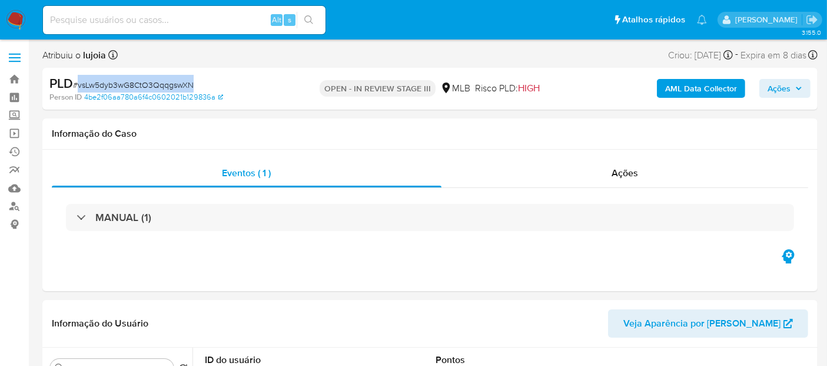
drag, startPoint x: 78, startPoint y: 85, endPoint x: 194, endPoint y: 88, distance: 116.0
click at [194, 88] on div "PLD # vsLw5dyb3wG8CtO3QqqgswXN" at bounding box center [174, 84] width 250 height 18
copy span "vsLw5dyb3wG8CtO3QqqgswXN"
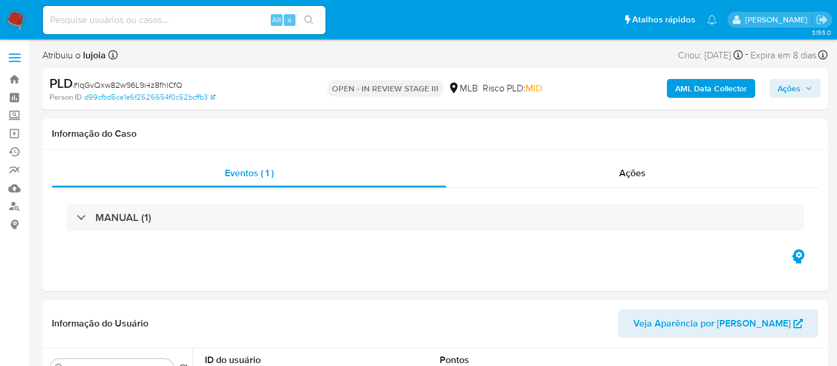
select select "10"
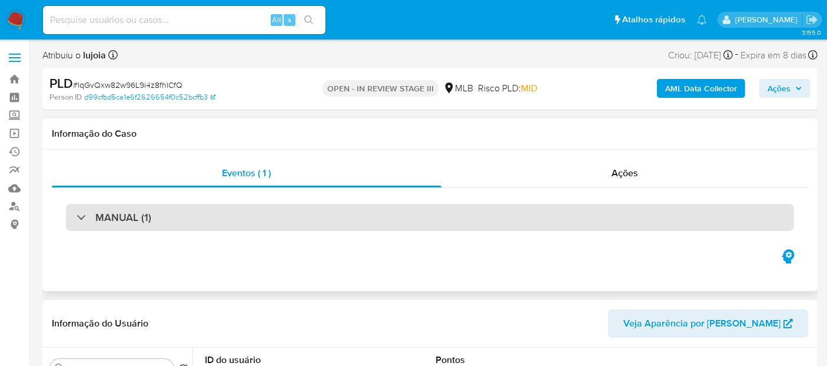
select select "10"
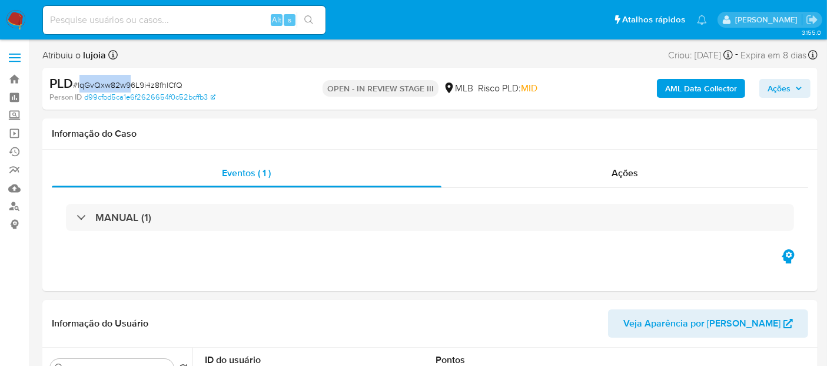
drag, startPoint x: 79, startPoint y: 83, endPoint x: 131, endPoint y: 83, distance: 51.8
click at [131, 83] on span "# lqGvQxw82w96L9i4z8fhlCfQ" at bounding box center [128, 85] width 110 height 12
click at [195, 127] on div "Informação do Caso" at bounding box center [429, 133] width 775 height 31
drag, startPoint x: 78, startPoint y: 84, endPoint x: 183, endPoint y: 89, distance: 105.5
click at [183, 89] on div "PLD # lqGvQxw82w96L9i4z8fhlCfQ" at bounding box center [174, 84] width 250 height 18
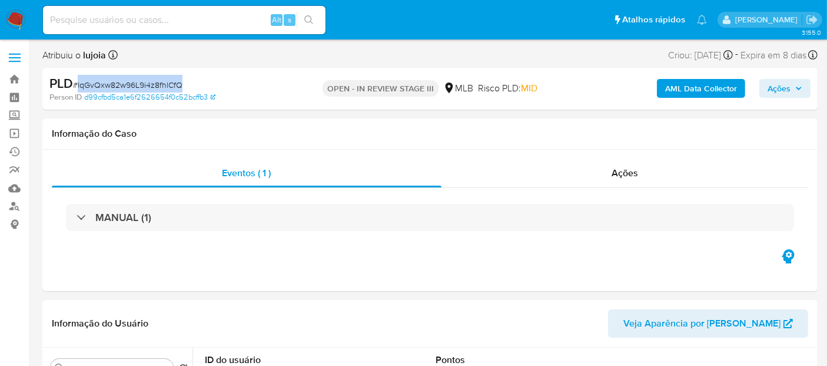
copy span "lqGvQxw82w96L9i4z8fhlCfQ"
click at [617, 171] on span "Ações" at bounding box center [625, 173] width 26 height 14
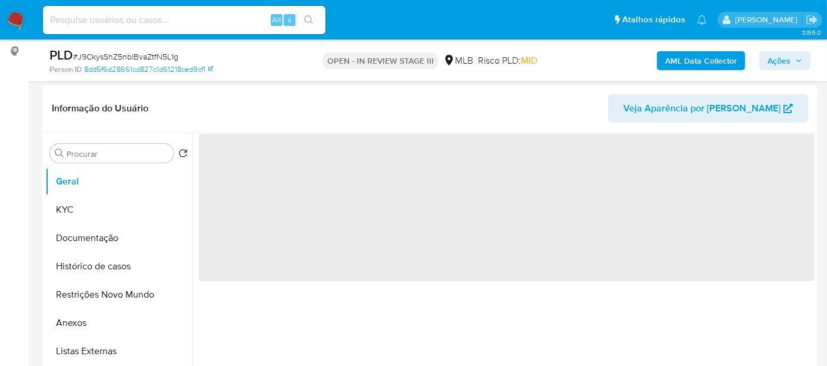
scroll to position [196, 0]
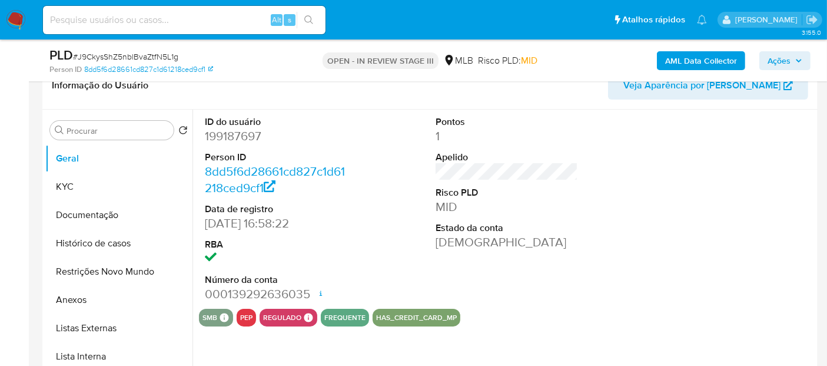
select select "10"
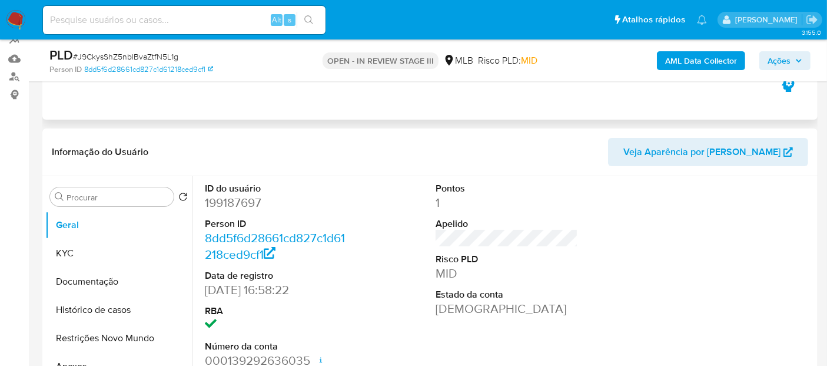
scroll to position [65, 0]
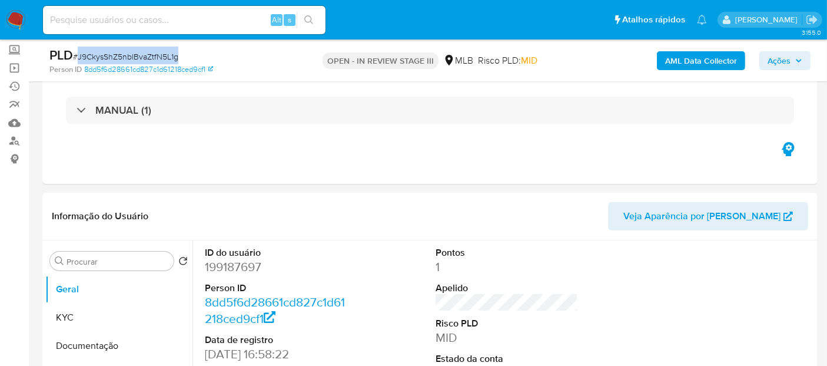
drag, startPoint x: 77, startPoint y: 58, endPoint x: 177, endPoint y: 54, distance: 100.2
click at [177, 54] on span "# J9CkysShZ5nblBvaZtfN5L1g" at bounding box center [125, 57] width 105 height 12
copy span "J9CkysShZ5nblBvaZtfN5L1g"
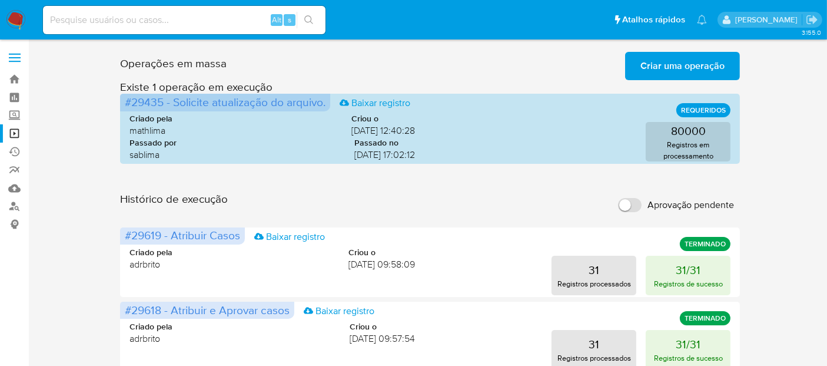
click at [681, 59] on span "Criar uma operação" at bounding box center [683, 66] width 84 height 26
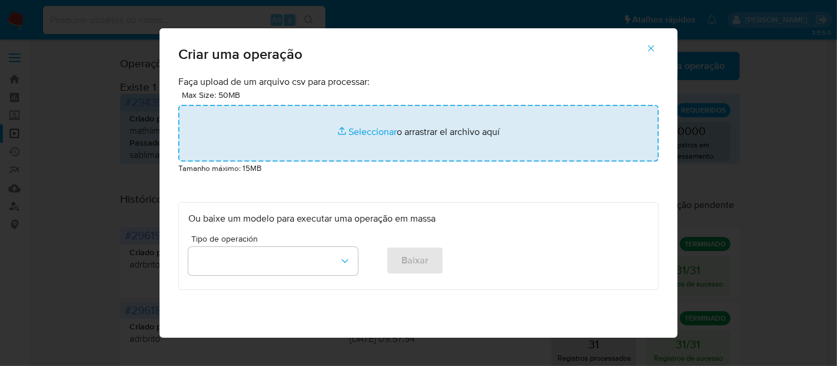
click at [356, 130] on input "file" at bounding box center [418, 133] width 480 height 57
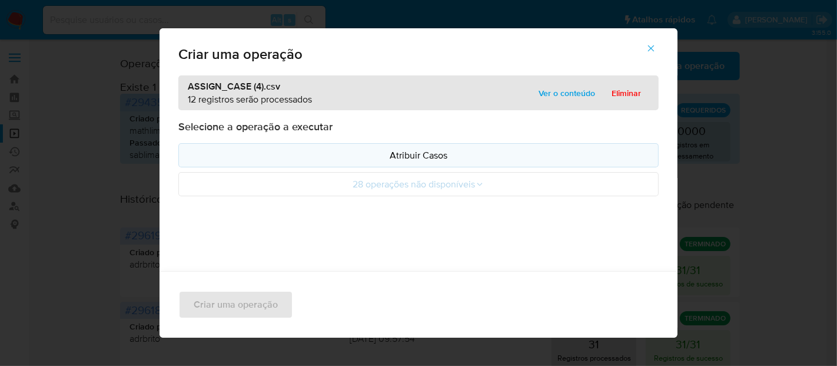
click at [417, 155] on p "Atribuir Casos" at bounding box center [418, 155] width 460 height 14
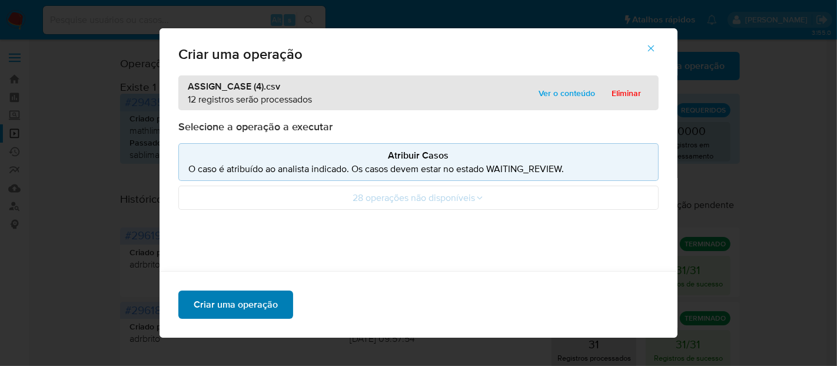
click at [250, 307] on span "Criar uma operação" at bounding box center [236, 304] width 84 height 26
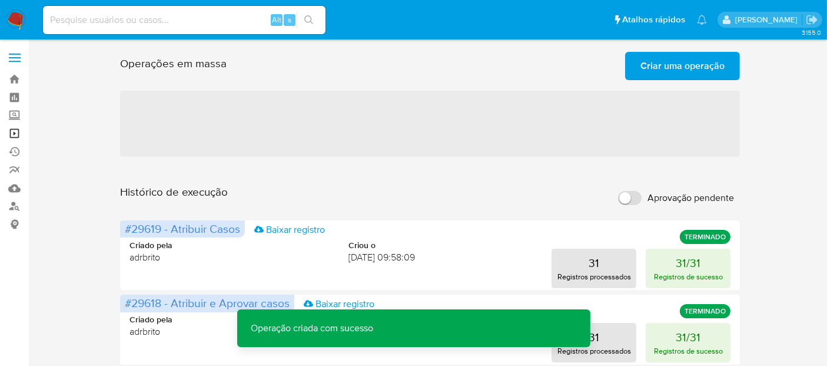
click at [14, 131] on link "Operações em massa" at bounding box center [70, 133] width 140 height 18
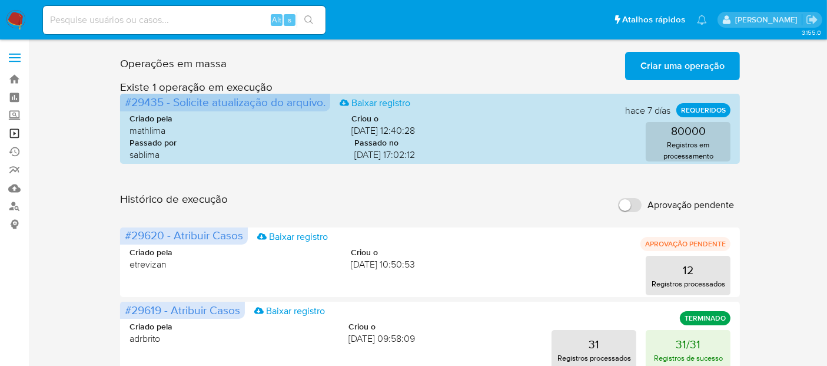
click at [14, 133] on link "Operações em massa" at bounding box center [70, 133] width 140 height 18
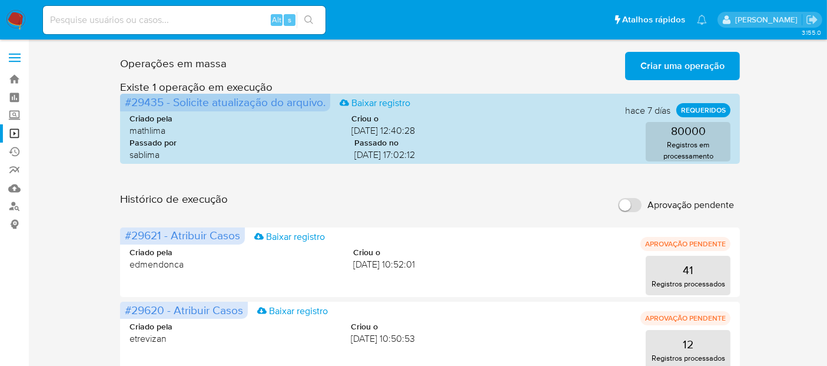
click at [81, 24] on input at bounding box center [184, 19] width 283 height 15
paste input "lsdKvKdXgURhQydTIj2TC68P"
type input "lsdKvKdXgURhQydTIj2TC68P"
click at [309, 18] on icon "search-icon" at bounding box center [308, 19] width 9 height 9
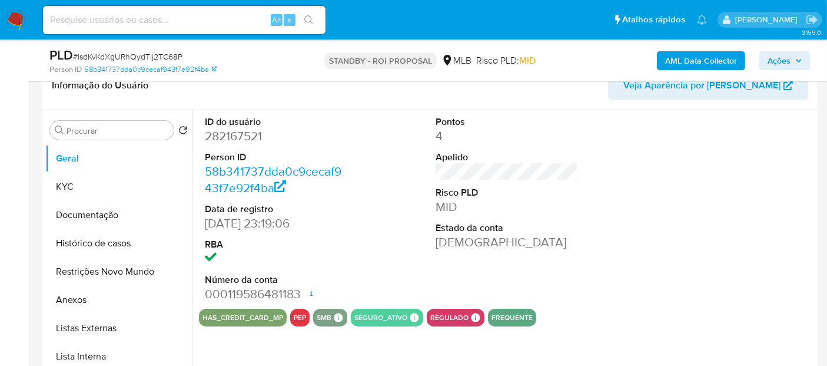
scroll to position [131, 0]
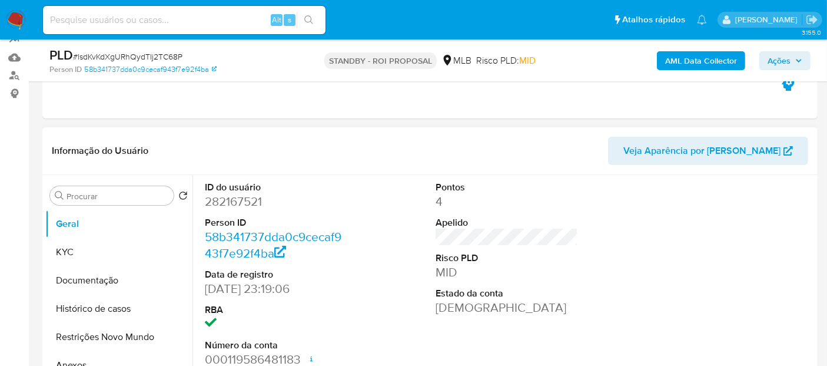
select select "10"
click at [115, 250] on button "KYC" at bounding box center [114, 252] width 138 height 28
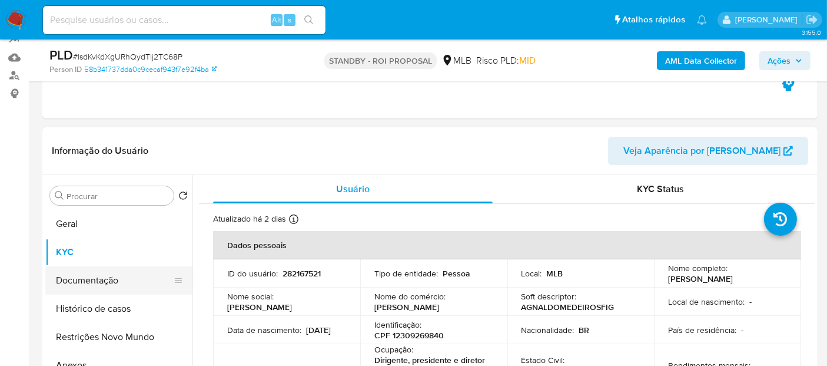
click at [97, 286] on button "Documentação" at bounding box center [114, 280] width 138 height 28
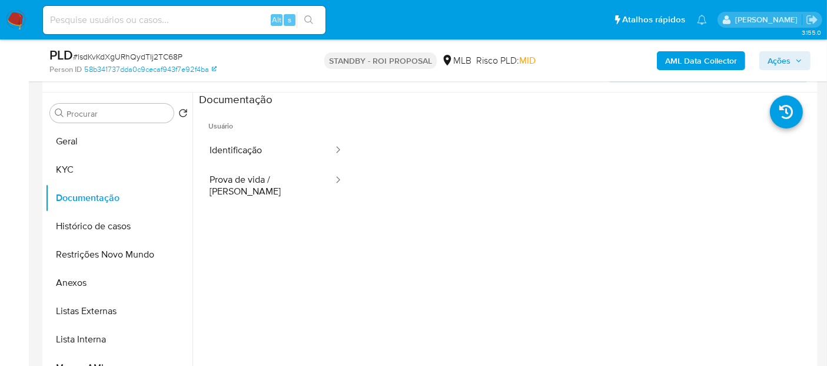
scroll to position [196, 0]
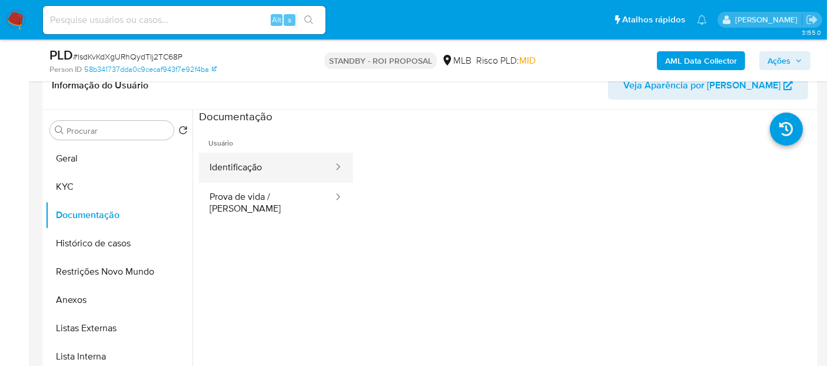
click at [232, 162] on button "Identificação" at bounding box center [266, 168] width 135 height 30
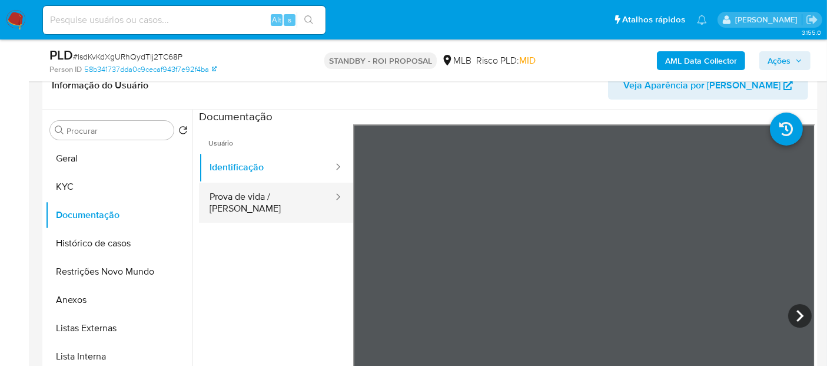
click at [274, 193] on button "Prova de vida / [PERSON_NAME]" at bounding box center [266, 203] width 135 height 40
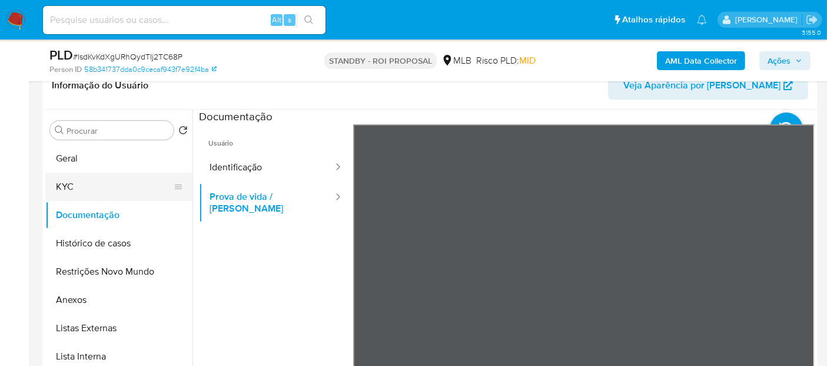
click at [75, 183] on button "KYC" at bounding box center [114, 187] width 138 height 28
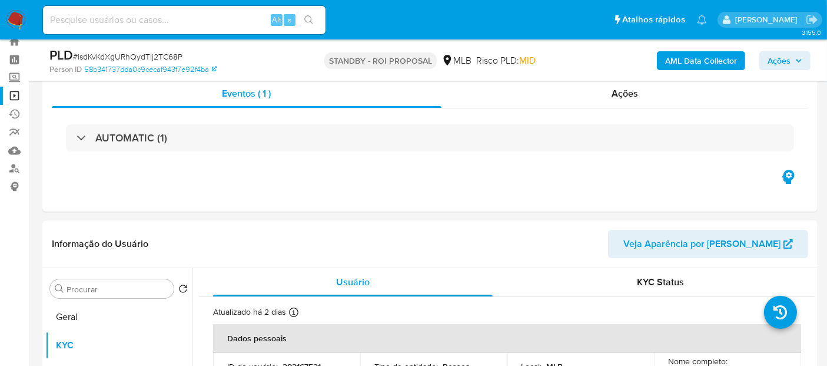
scroll to position [0, 0]
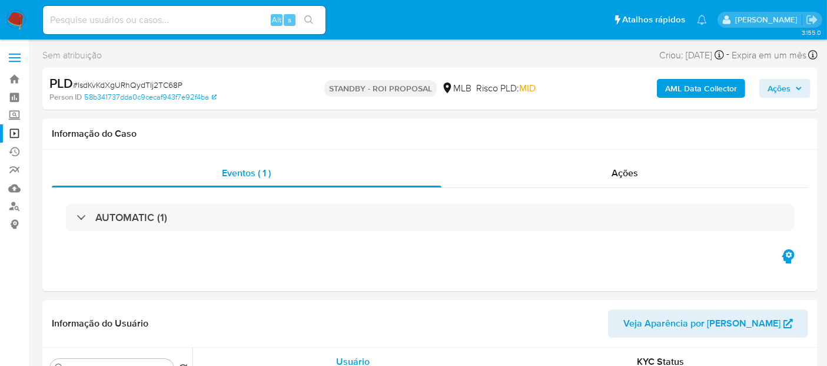
click at [9, 131] on link "Operações em massa" at bounding box center [70, 133] width 140 height 18
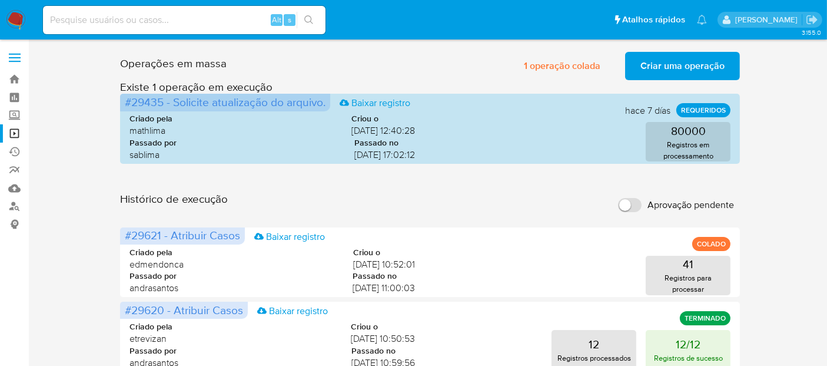
click at [13, 19] on img at bounding box center [16, 20] width 20 height 20
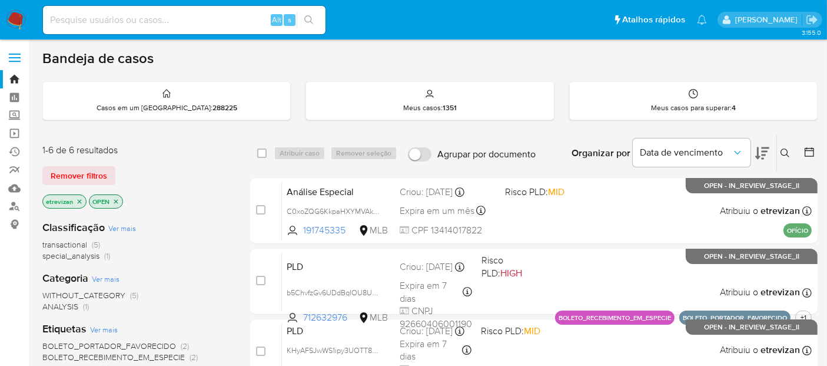
click at [80, 199] on icon "close-filter" at bounding box center [80, 201] width 4 height 4
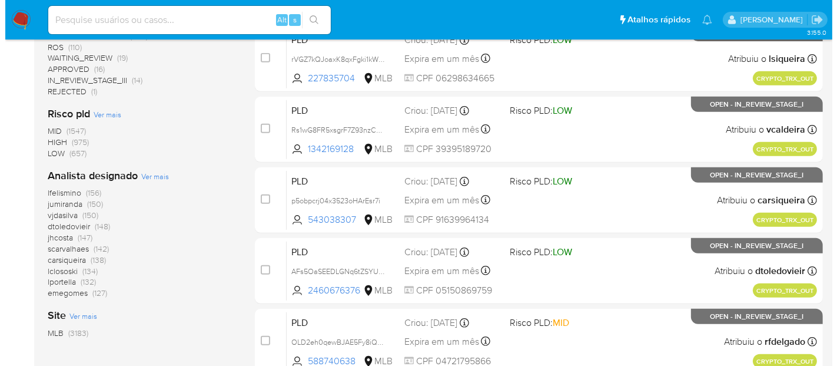
scroll to position [523, 0]
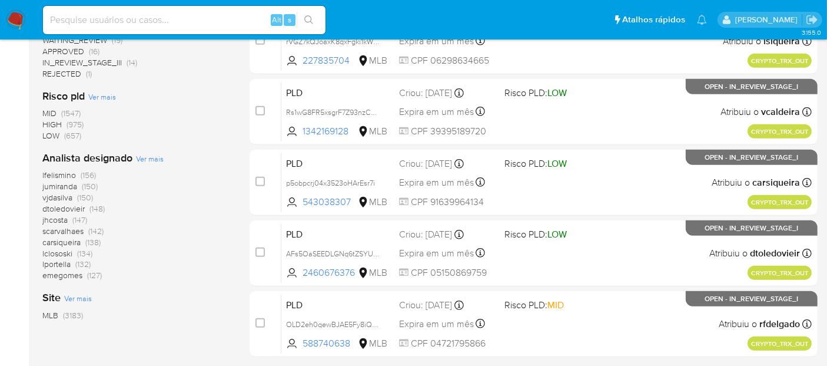
click at [146, 159] on span "Ver mais" at bounding box center [150, 158] width 28 height 11
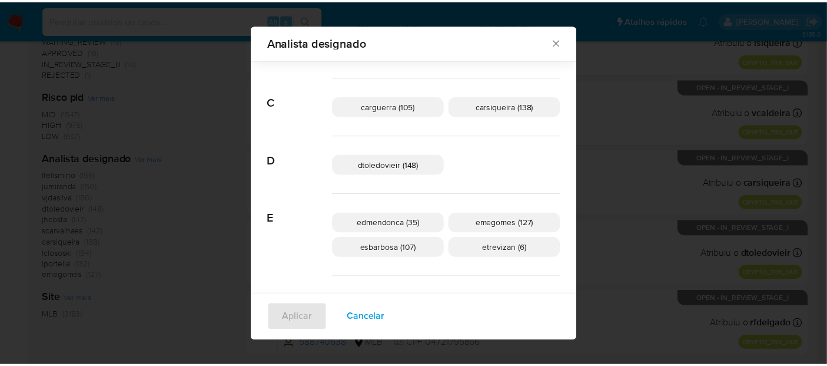
scroll to position [81, 0]
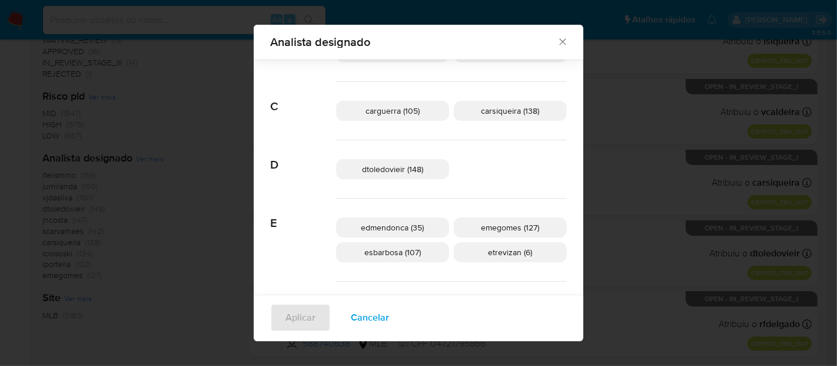
click at [557, 41] on icon "Fechar" at bounding box center [563, 42] width 12 height 12
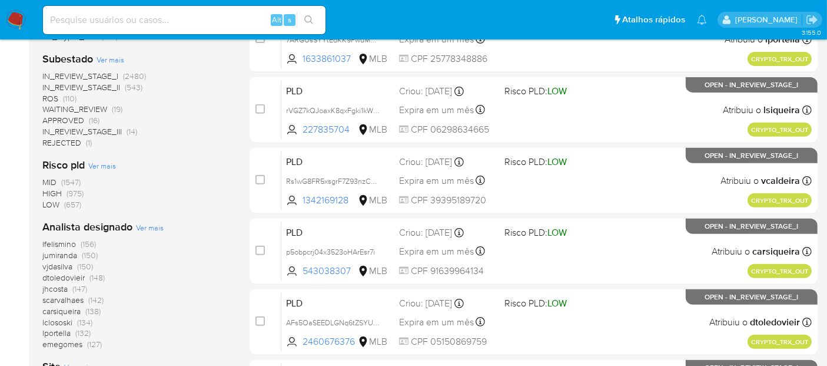
scroll to position [261, 0]
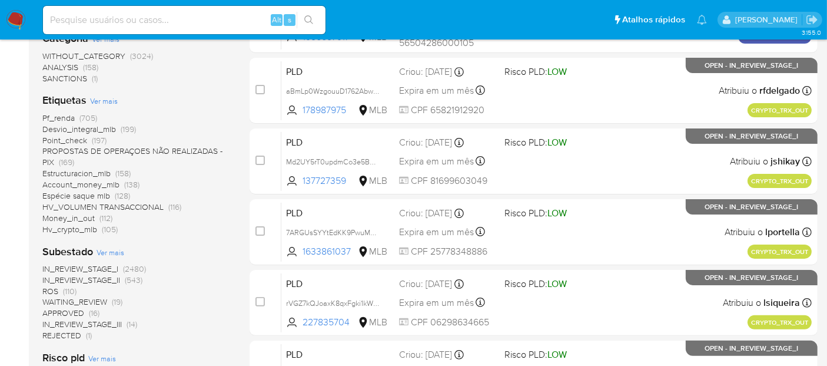
click at [247, 22] on input at bounding box center [184, 19] width 283 height 15
paste input "aeVGdyFUI7aRS8hPRhb295xP"
type input "aeVGdyFUI7aRS8hPRhb295xP"
click at [312, 16] on icon "search-icon" at bounding box center [308, 19] width 9 height 9
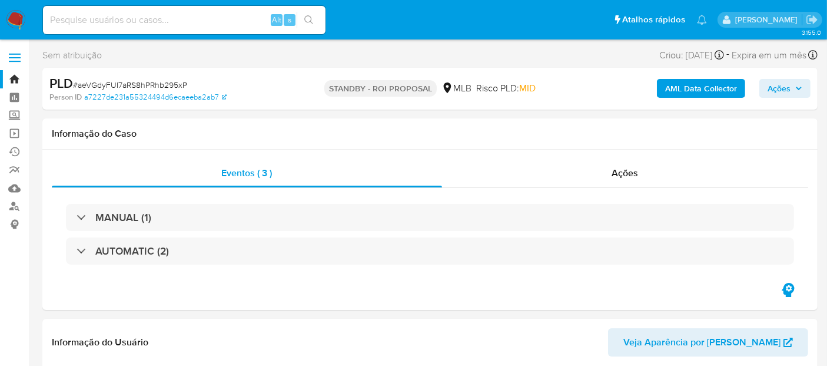
select select "10"
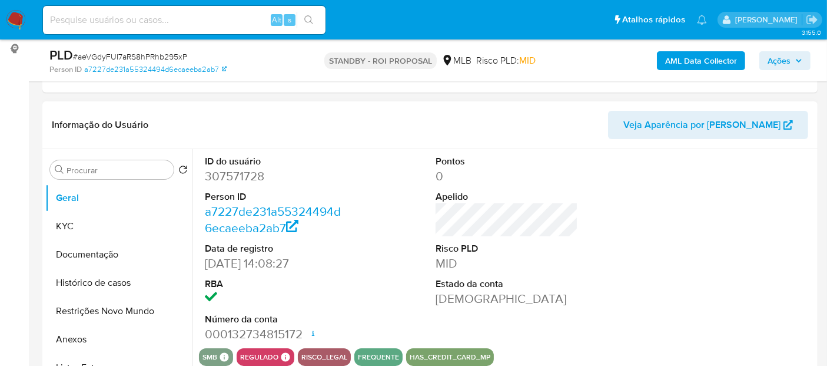
scroll to position [196, 0]
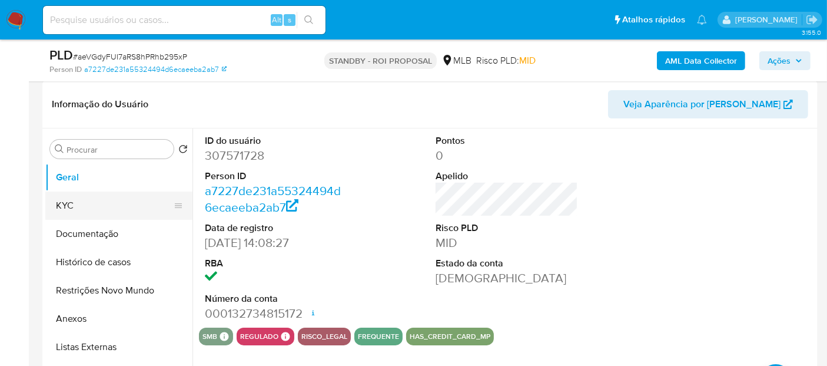
click at [65, 201] on button "KYC" at bounding box center [114, 205] width 138 height 28
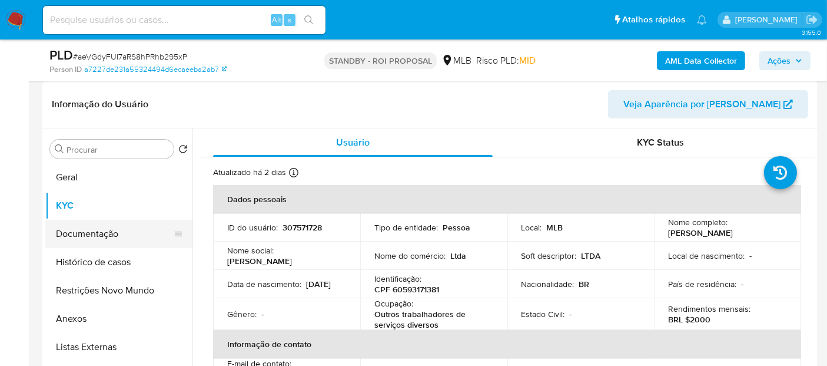
click at [95, 238] on button "Documentação" at bounding box center [114, 234] width 138 height 28
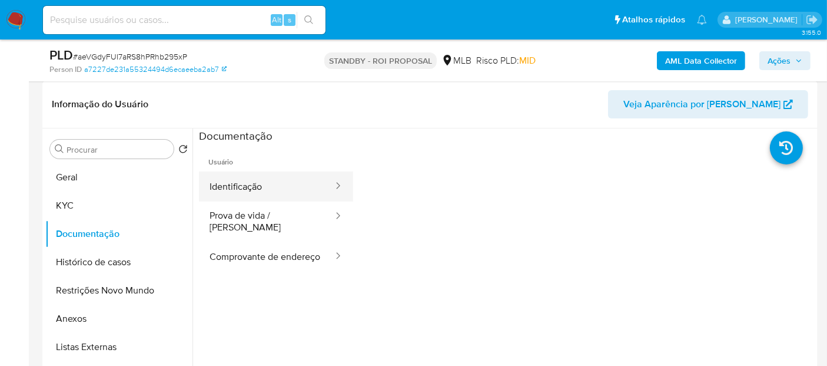
click at [266, 192] on button "Identificação" at bounding box center [266, 186] width 135 height 30
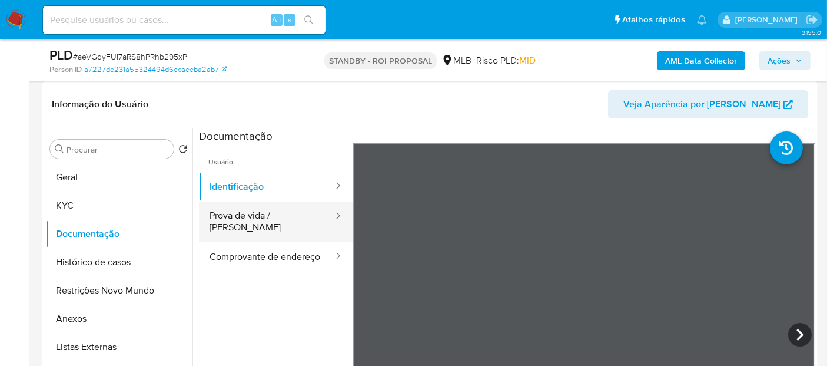
click at [252, 217] on button "Prova de vida / [PERSON_NAME]" at bounding box center [266, 221] width 135 height 40
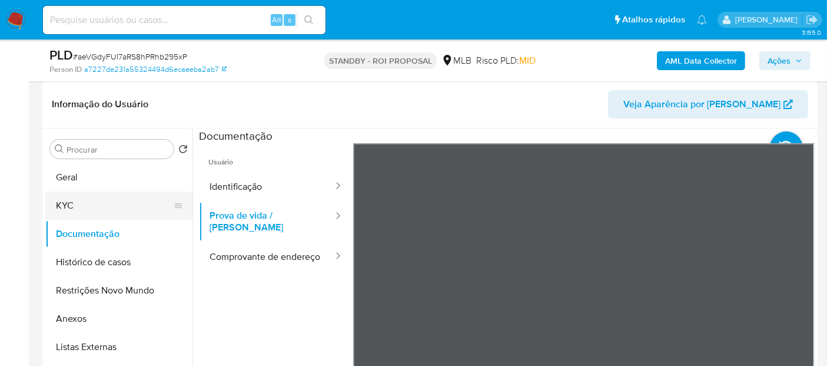
click at [77, 207] on button "KYC" at bounding box center [114, 205] width 138 height 28
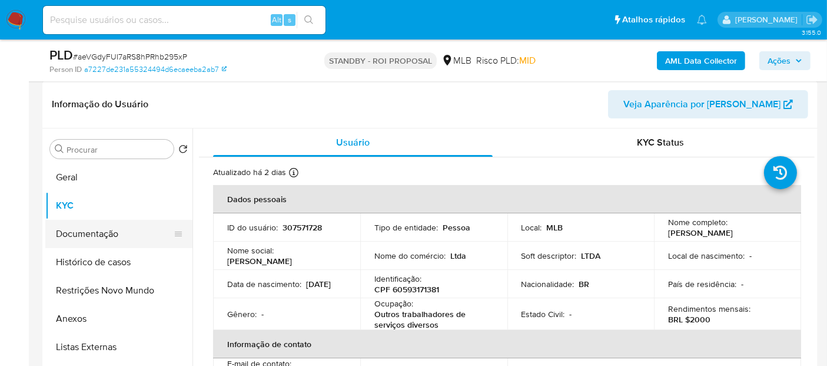
click at [90, 233] on button "Documentação" at bounding box center [114, 234] width 138 height 28
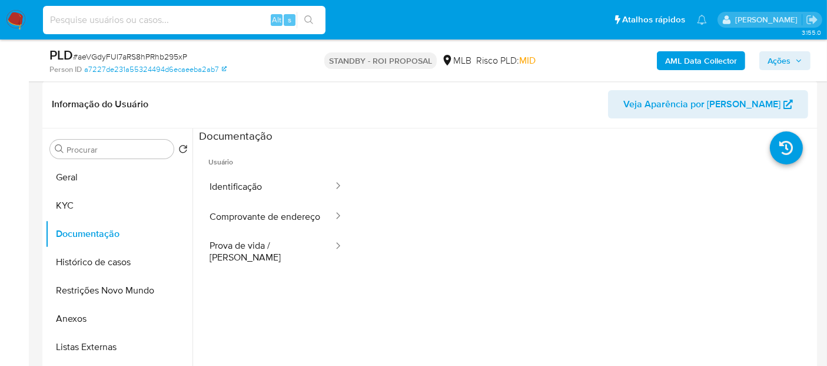
click at [177, 17] on input at bounding box center [184, 19] width 283 height 15
paste input "FewqbOXSk6NkoJJoMzpUjAKS"
type input "FewqbOXSk6NkoJJoMzpUjAKS"
click at [310, 18] on icon "search-icon" at bounding box center [308, 19] width 9 height 9
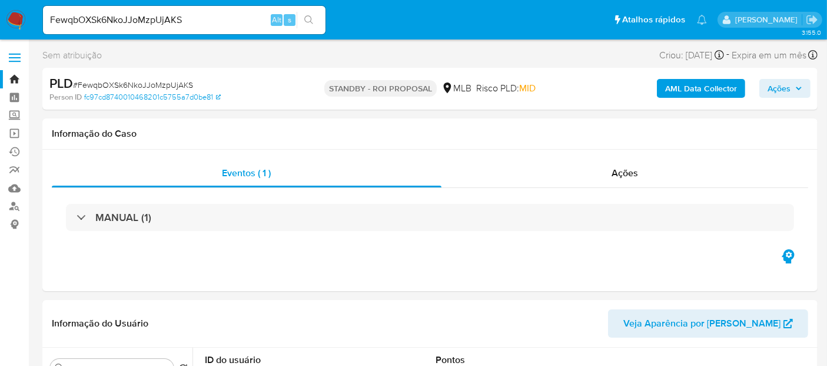
select select "10"
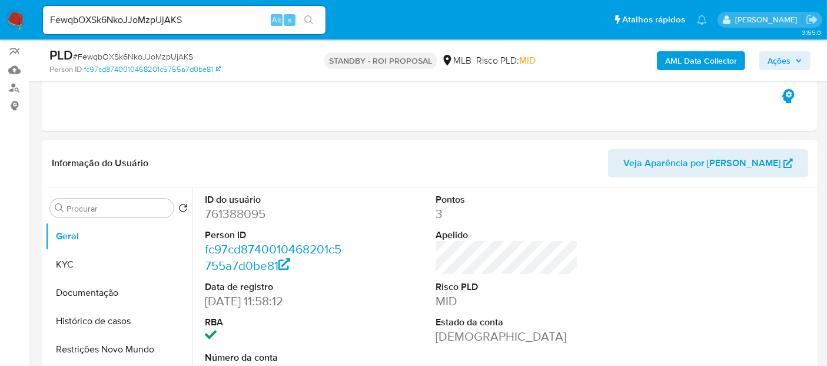
scroll to position [131, 0]
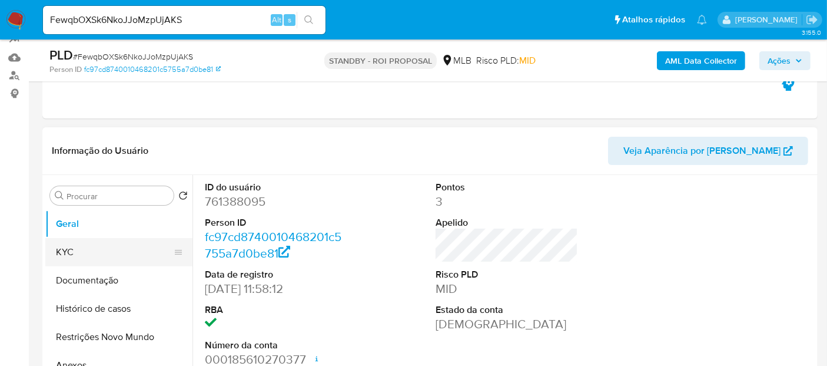
click at [87, 249] on button "KYC" at bounding box center [114, 252] width 138 height 28
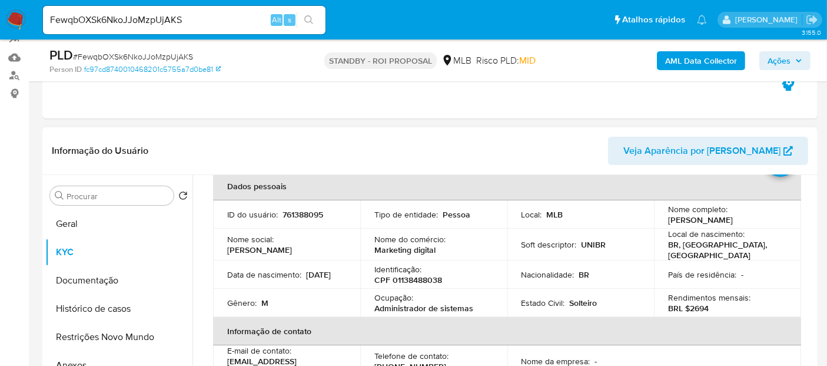
scroll to position [65, 0]
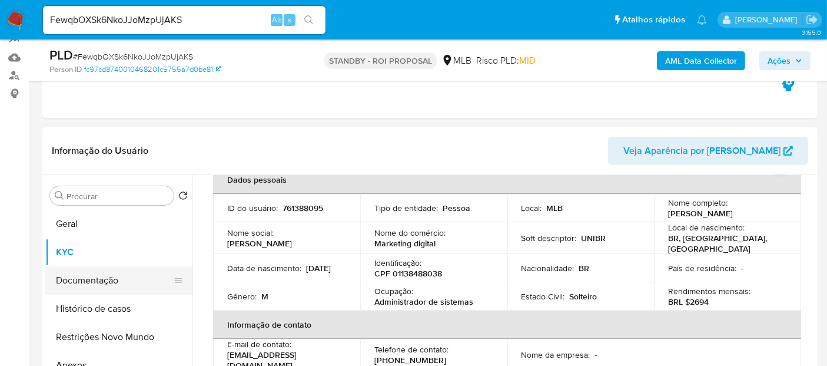
click at [81, 280] on button "Documentação" at bounding box center [114, 280] width 138 height 28
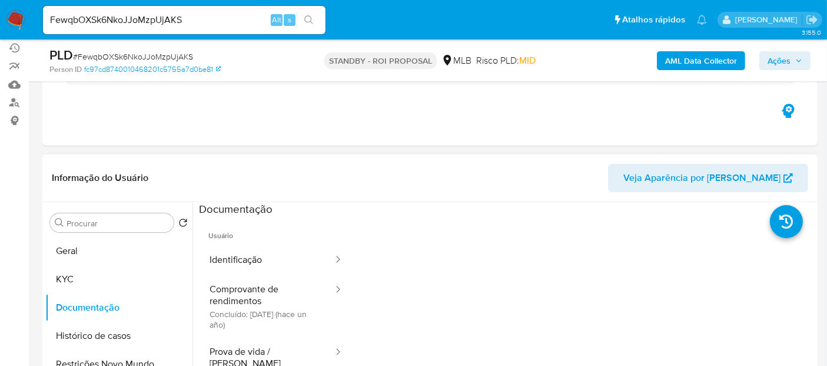
scroll to position [131, 0]
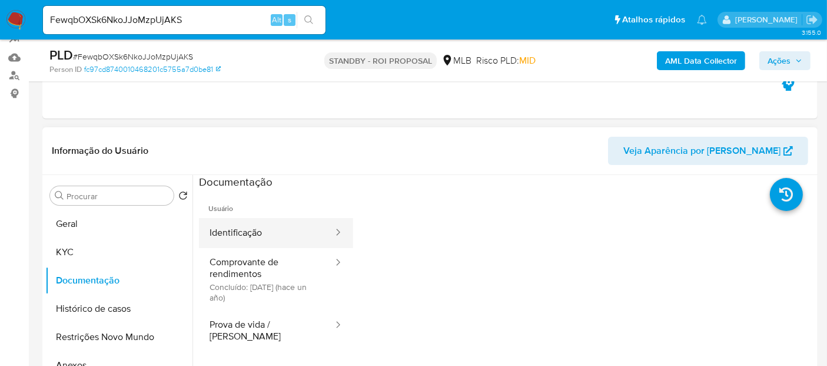
click at [257, 234] on button "Identificação" at bounding box center [266, 233] width 135 height 30
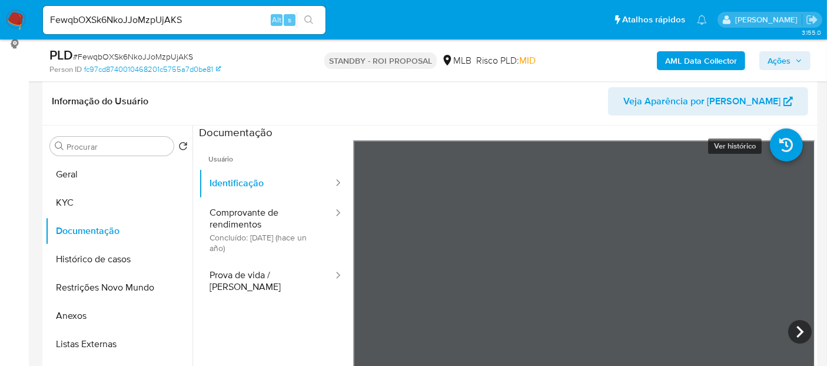
scroll to position [186, 0]
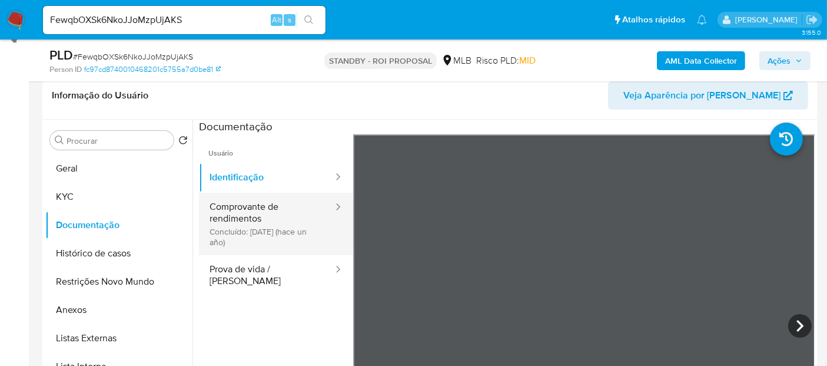
click at [247, 205] on button "Comprovante de rendimentos Concluído: [DATE] (hace un año)" at bounding box center [266, 224] width 135 height 62
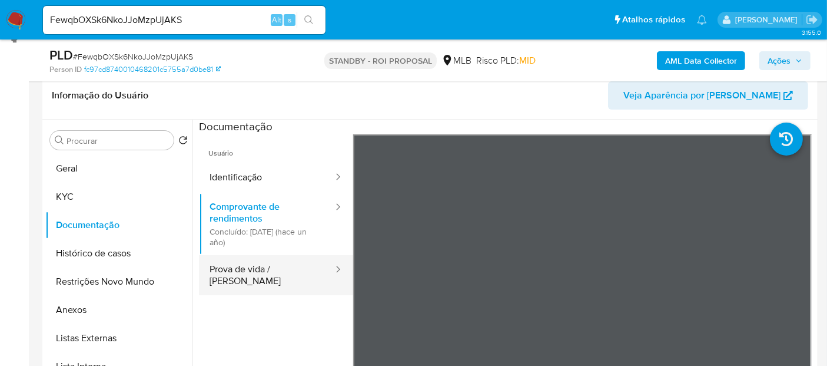
click at [244, 266] on button "Prova de vida / [PERSON_NAME]" at bounding box center [266, 275] width 135 height 40
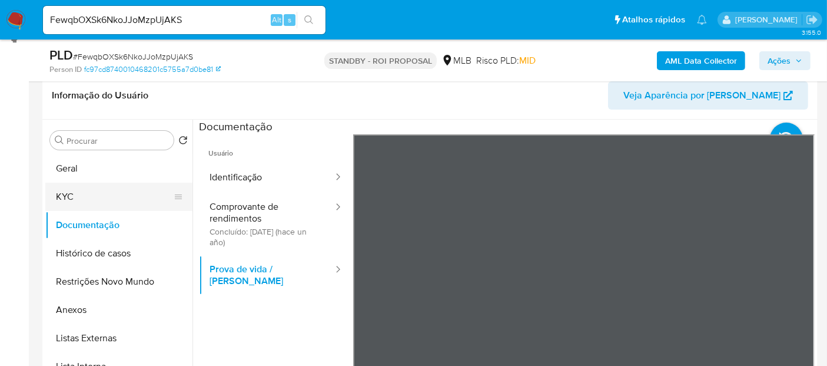
click at [79, 194] on button "KYC" at bounding box center [114, 197] width 138 height 28
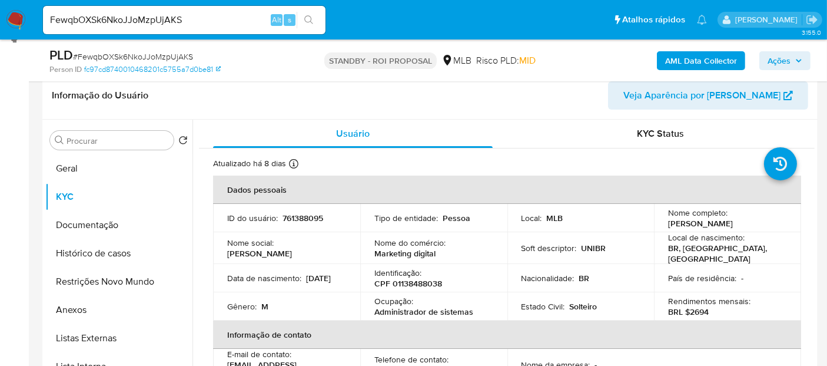
scroll to position [65, 0]
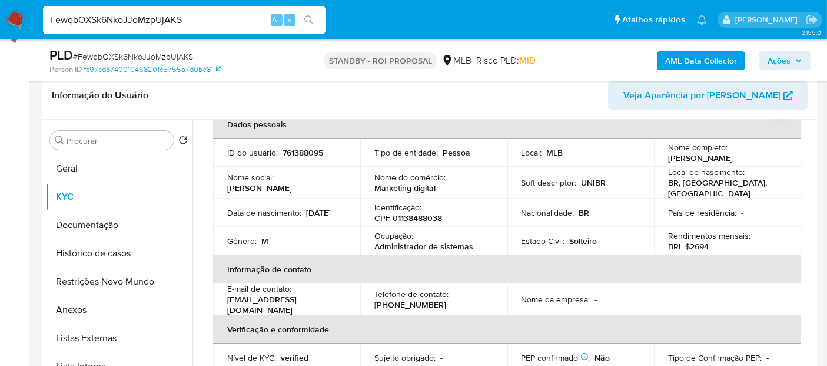
drag, startPoint x: 205, startPoint y: 18, endPoint x: 0, endPoint y: 19, distance: 204.9
click at [0, 19] on nav "Pausado Ver notificaciones FewqbOXSk6NkoJJoMzpUjAKS Alt s Atalhos rápidos Presi…" at bounding box center [413, 19] width 827 height 39
paste input "M9L2ptZUG8IxgZR96nmSRARK"
type input "M9L2ptZUG8IxgZR96nmSRARK"
click at [307, 21] on icon "search-icon" at bounding box center [308, 19] width 9 height 9
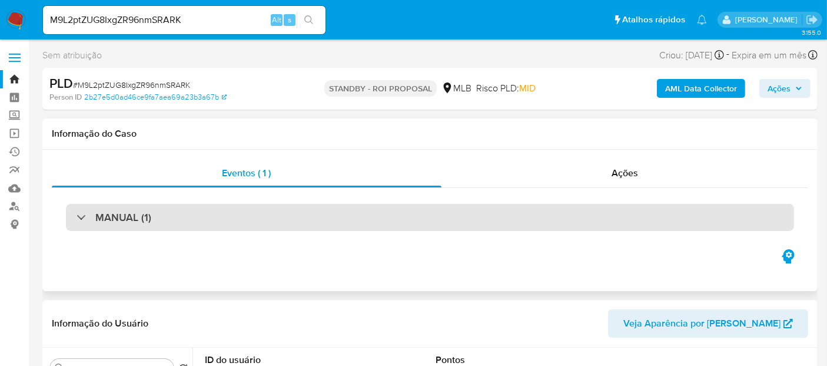
select select "10"
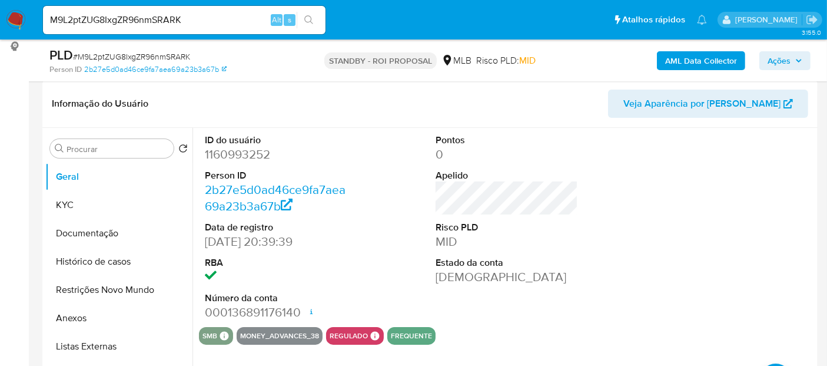
scroll to position [196, 0]
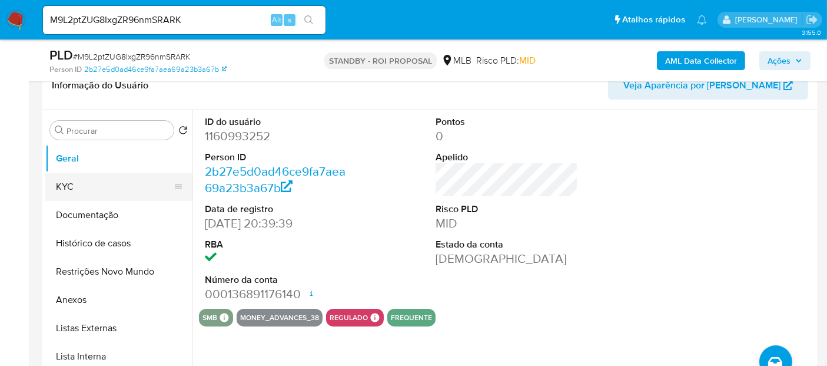
click at [68, 181] on button "KYC" at bounding box center [114, 187] width 138 height 28
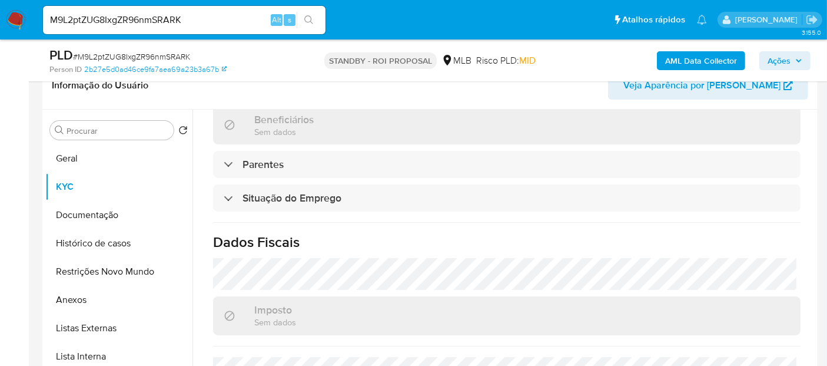
scroll to position [342, 0]
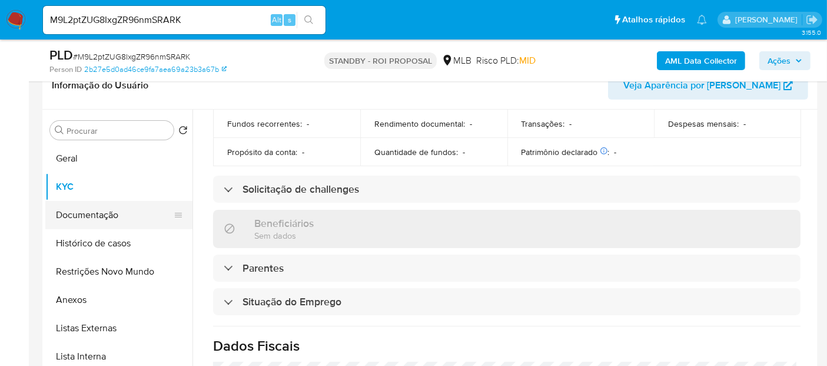
click at [74, 213] on button "Documentação" at bounding box center [114, 215] width 138 height 28
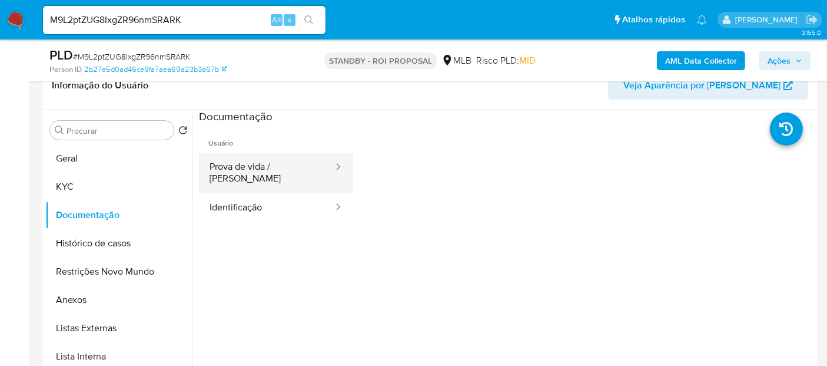
click at [226, 165] on button "Prova de vida / [PERSON_NAME]" at bounding box center [266, 173] width 135 height 40
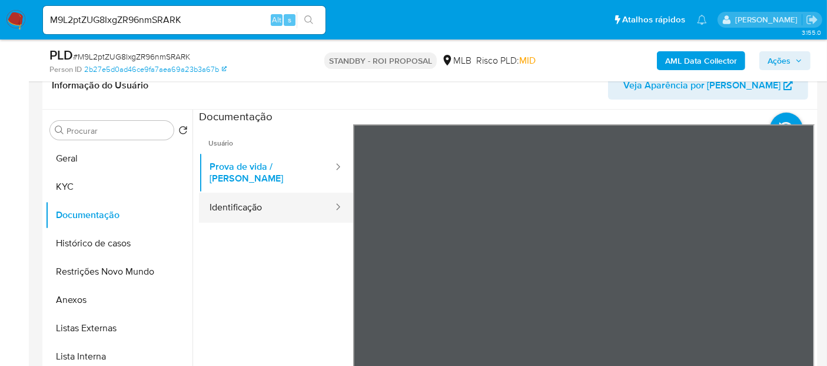
click at [227, 195] on button "Identificação" at bounding box center [266, 208] width 135 height 30
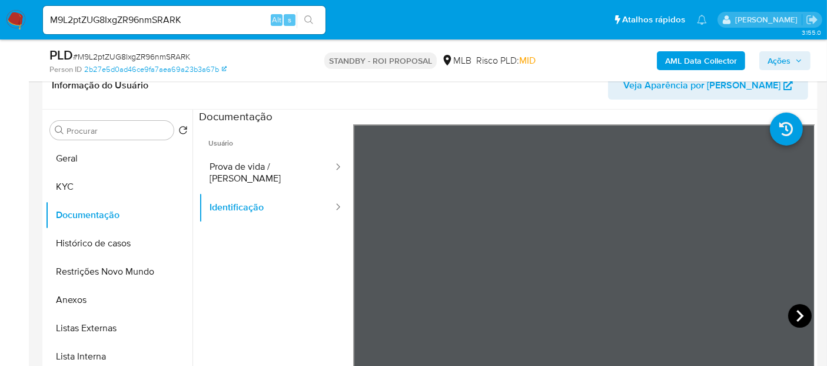
click at [806, 315] on icon at bounding box center [800, 316] width 24 height 24
drag, startPoint x: 201, startPoint y: 20, endPoint x: 0, endPoint y: 29, distance: 201.6
click at [0, 29] on nav "Pausado Ver notificaciones M9L2ptZUG8IxgZR96nmSRARK Alt s Atalhos rápidos Presi…" at bounding box center [413, 19] width 827 height 39
paste input "8qc8DdHfTtxnu8xQgKfhXTsU"
type input "8qc8DdHfTtxnu8xQgKfhXTsU"
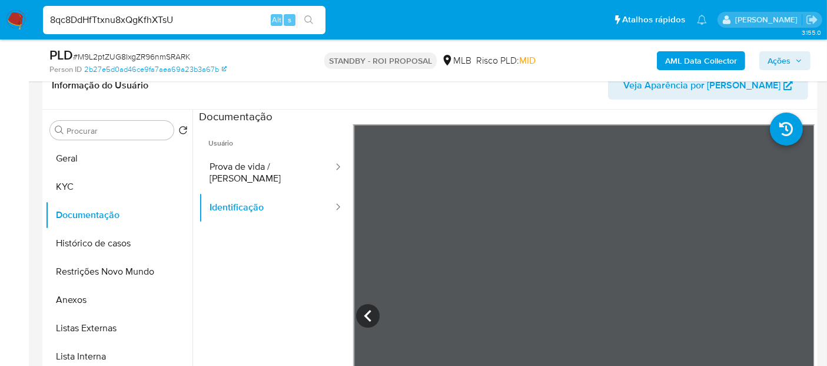
click at [306, 18] on icon "search-icon" at bounding box center [308, 19] width 9 height 9
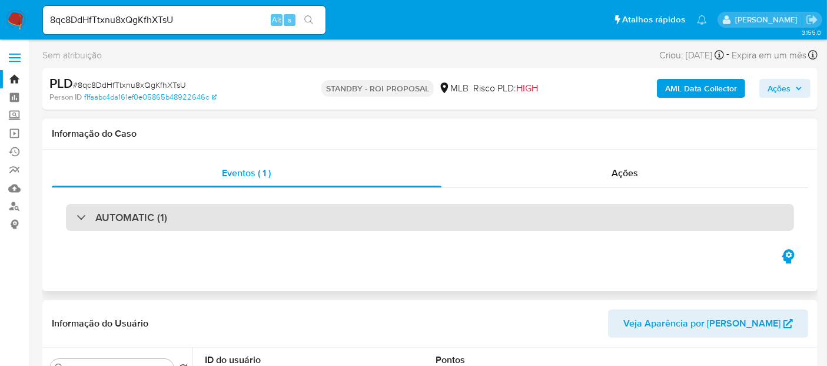
select select "10"
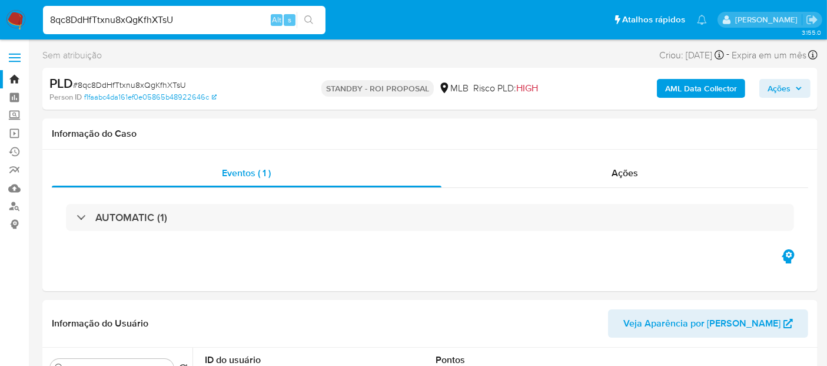
drag, startPoint x: 195, startPoint y: 18, endPoint x: 0, endPoint y: 26, distance: 195.7
click at [0, 26] on nav "Pausado Ver notificaciones 8qc8DdHfTtxnu8xQgKfhXTsU Alt s Atalhos rápidos Presi…" at bounding box center [413, 19] width 827 height 39
click at [305, 18] on icon "search-icon" at bounding box center [308, 19] width 9 height 9
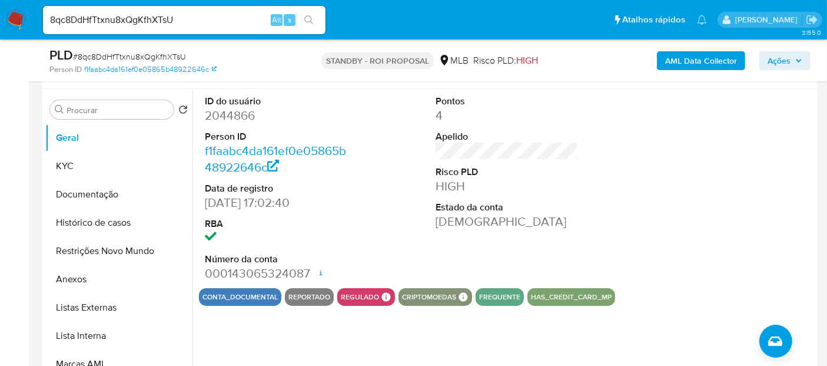
scroll to position [196, 0]
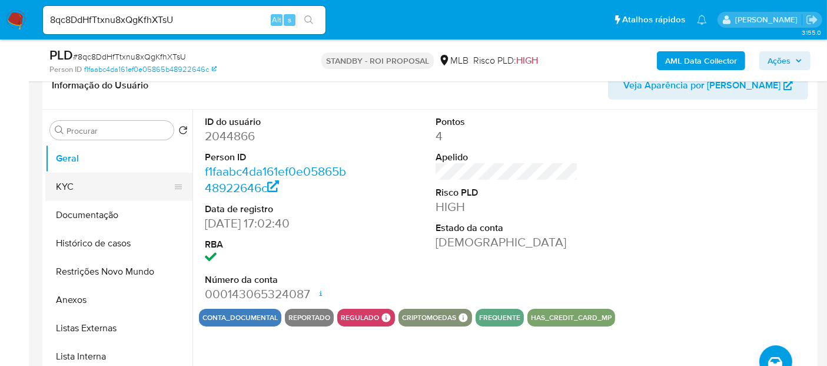
click at [81, 179] on button "KYC" at bounding box center [114, 187] width 138 height 28
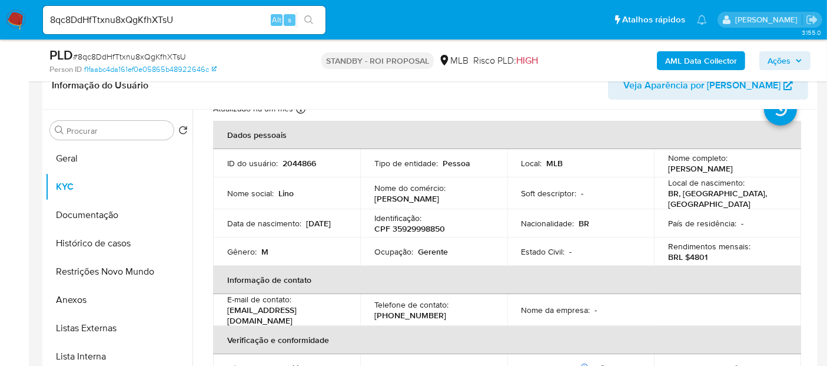
scroll to position [65, 0]
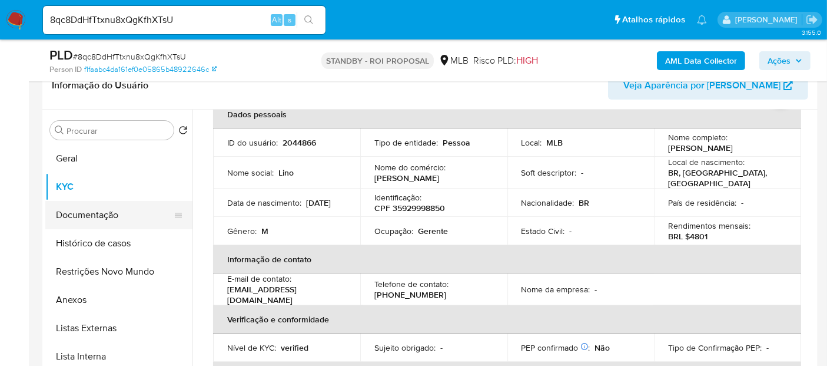
click at [89, 219] on button "Documentação" at bounding box center [114, 215] width 138 height 28
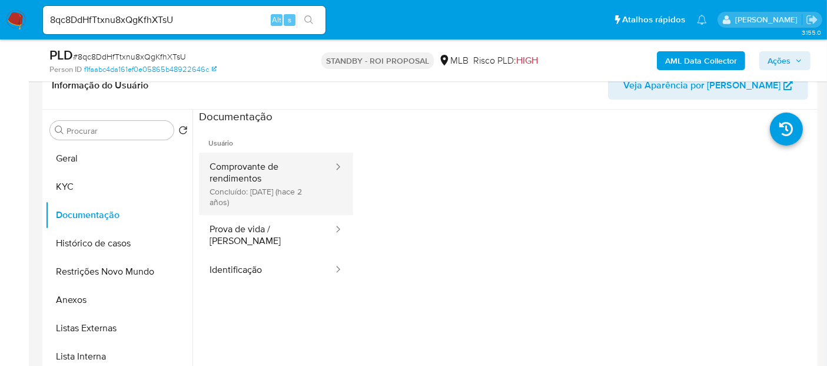
click at [252, 167] on button "Comprovante de rendimentos Concluído: [DATE] (hace 2 años)" at bounding box center [266, 184] width 135 height 62
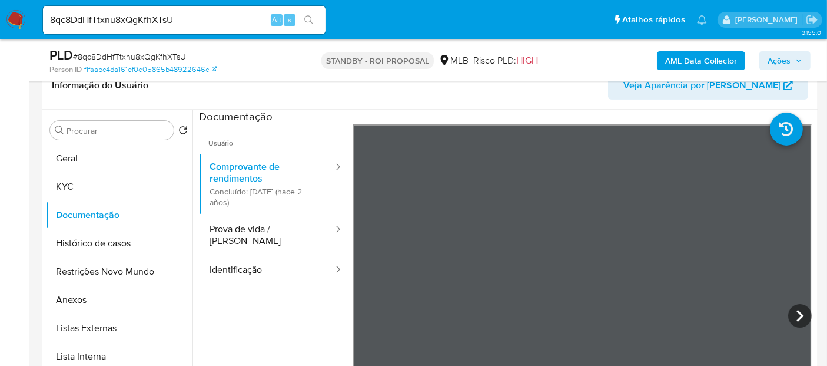
scroll to position [232, 0]
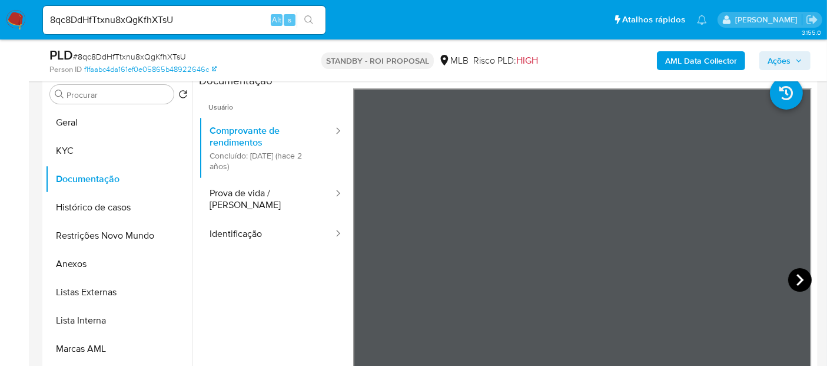
click at [795, 272] on icon at bounding box center [800, 280] width 24 height 24
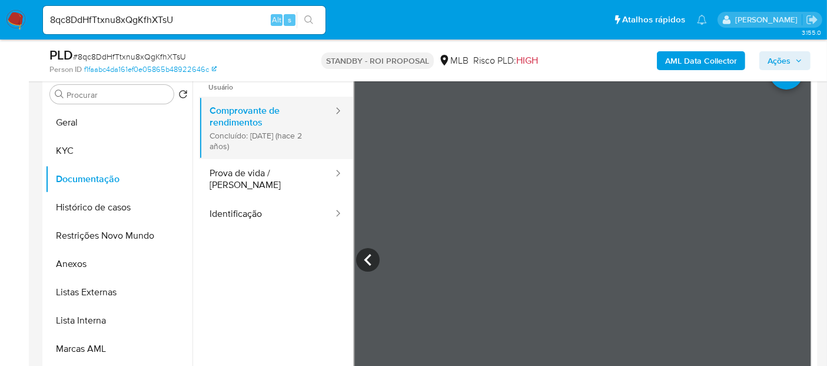
scroll to position [0, 0]
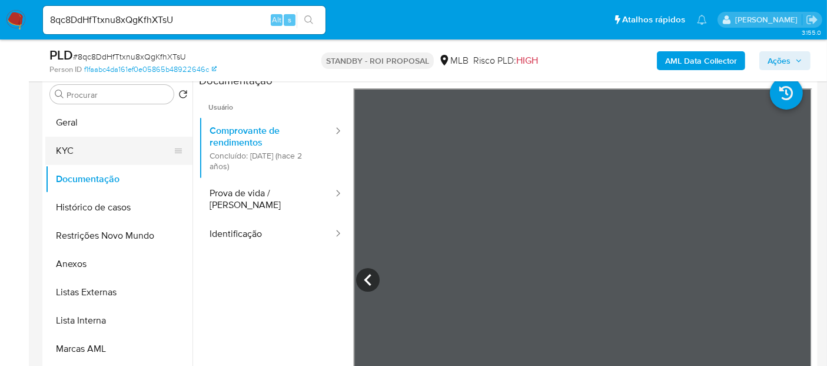
click at [87, 146] on button "KYC" at bounding box center [114, 151] width 138 height 28
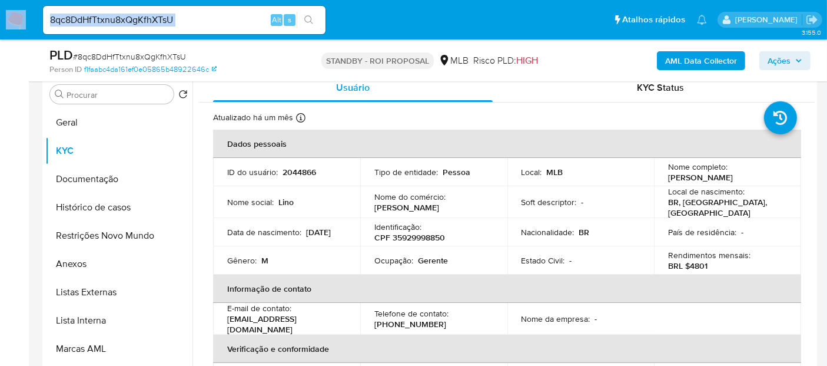
drag, startPoint x: 195, startPoint y: 11, endPoint x: 0, endPoint y: 14, distance: 194.9
click at [0, 14] on nav "Pausado Ver notificaciones 8qc8DdHfTtxnu8xQgKfhXTsU Alt s Atalhos rápidos Presi…" at bounding box center [413, 19] width 827 height 39
click at [307, 17] on icon "search-icon" at bounding box center [308, 19] width 9 height 9
click at [185, 20] on input "8qc8DdHfTtxnu8xQgKfhXTsU" at bounding box center [184, 19] width 283 height 15
drag, startPoint x: 201, startPoint y: 20, endPoint x: 0, endPoint y: -16, distance: 204.6
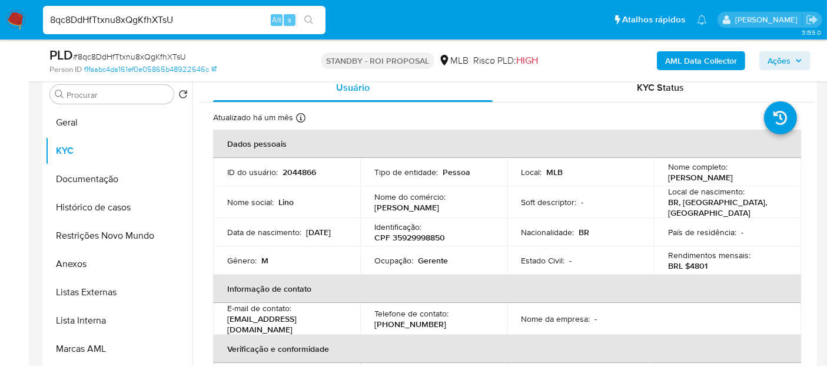
paste input "BI35wP2f70I6aauuXEr7wnT0"
type input "BI35wP2f70I6aauuXEr7wnT0"
click at [309, 20] on icon "search-icon" at bounding box center [308, 19] width 9 height 9
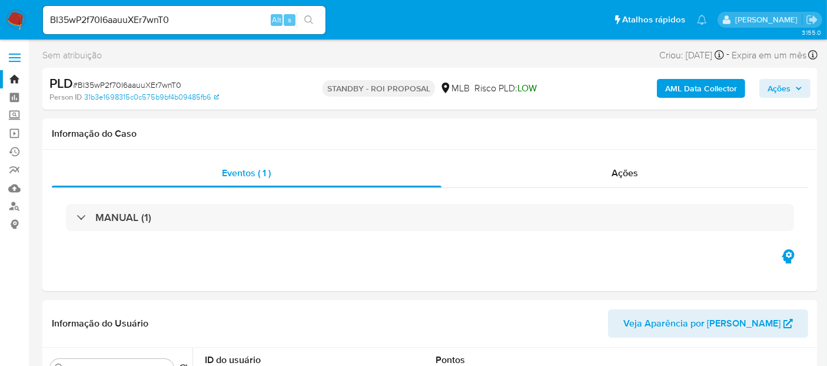
select select "10"
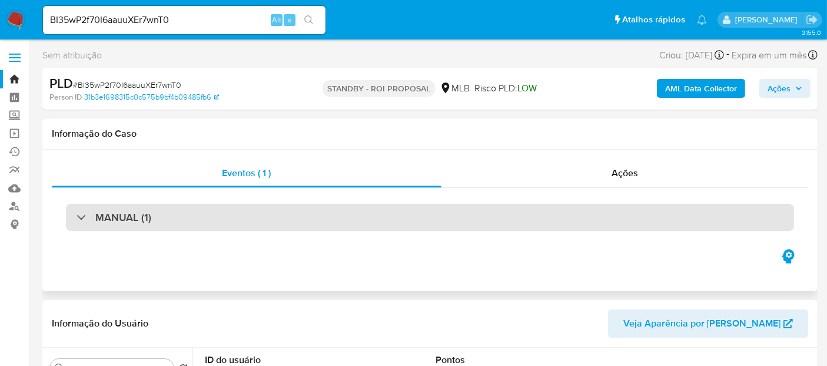
click at [195, 215] on div "MANUAL (1)" at bounding box center [430, 217] width 728 height 27
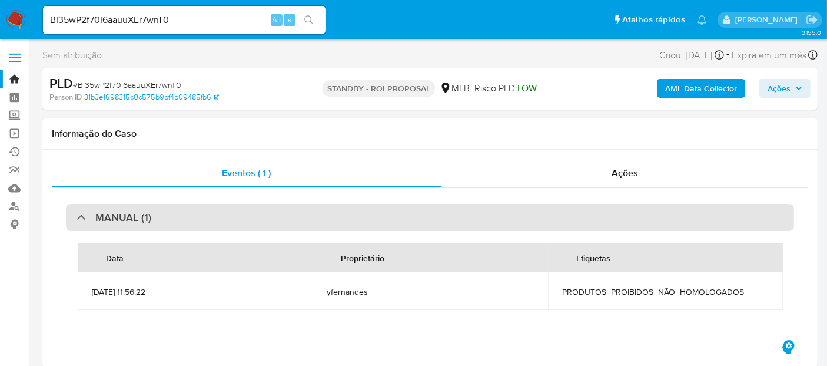
click at [276, 219] on div "MANUAL (1)" at bounding box center [430, 217] width 728 height 27
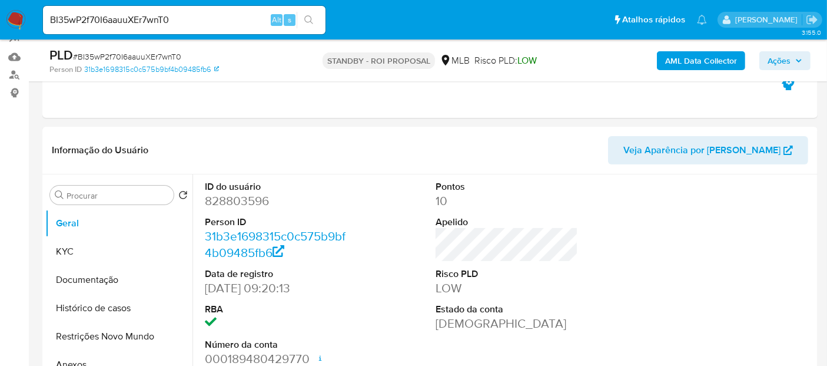
scroll to position [131, 0]
drag, startPoint x: 188, startPoint y: 16, endPoint x: 0, endPoint y: 4, distance: 188.3
click at [0, 4] on nav "Pausado Ver notificaciones BI35wP2f70I6aauuXEr7wnT0 Alt s Atalhos rápidos Presi…" at bounding box center [413, 19] width 827 height 39
paste input "wtcjwnnQoo2l9DpsHA10mOTT"
type input "wtcjwnnQoo2l9DpsHA10mOTT"
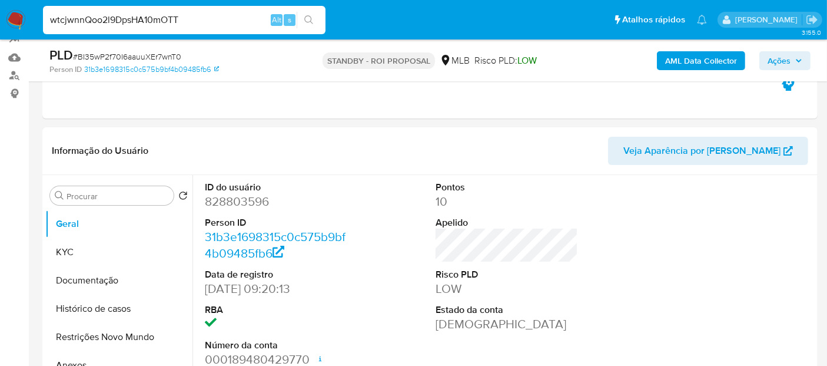
click at [307, 16] on icon "search-icon" at bounding box center [308, 19] width 9 height 9
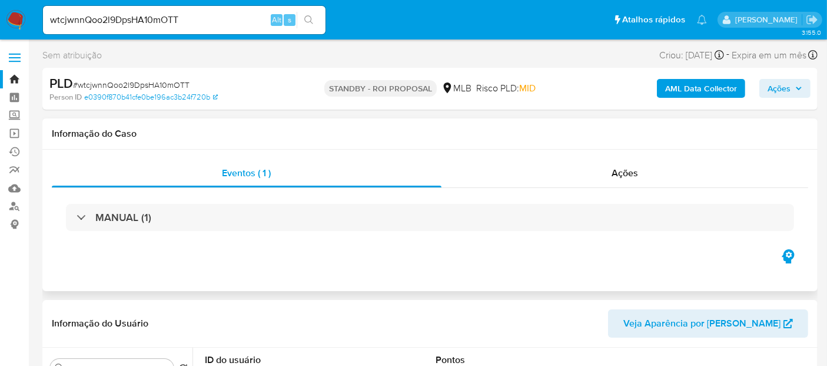
select select "10"
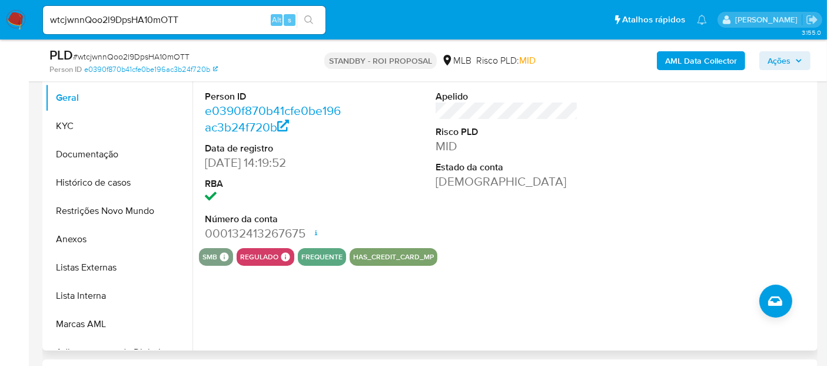
scroll to position [261, 0]
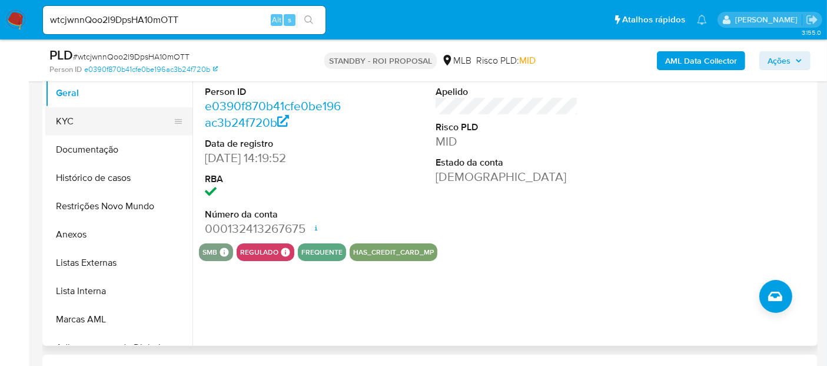
click at [74, 121] on button "KYC" at bounding box center [114, 121] width 138 height 28
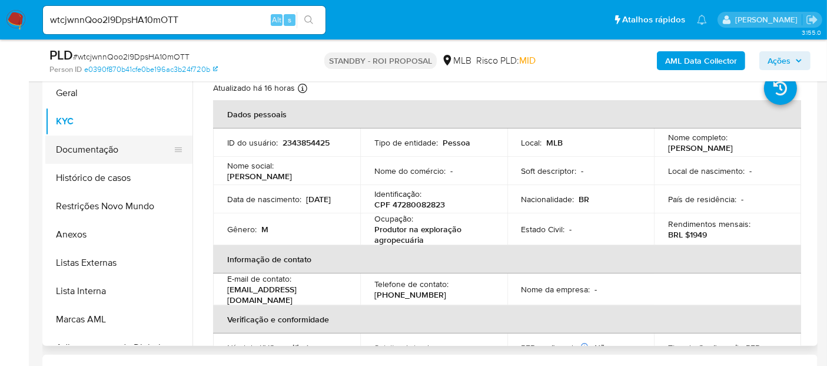
click at [87, 151] on button "Documentação" at bounding box center [114, 149] width 138 height 28
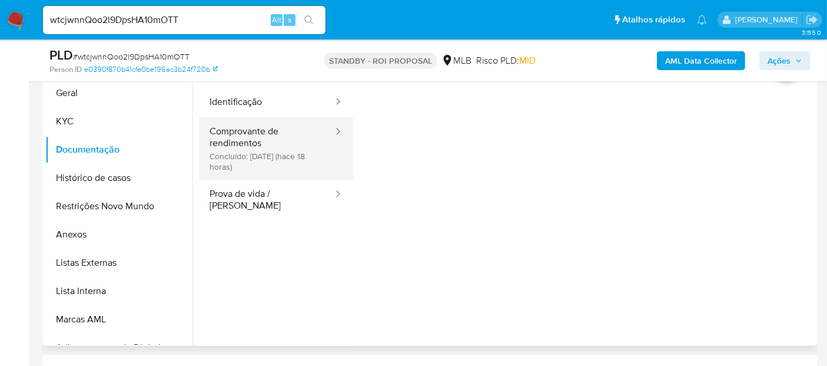
click at [257, 129] on button "Comprovante de rendimentos Concluído: [DATE] (hace 18 horas)" at bounding box center [266, 148] width 135 height 62
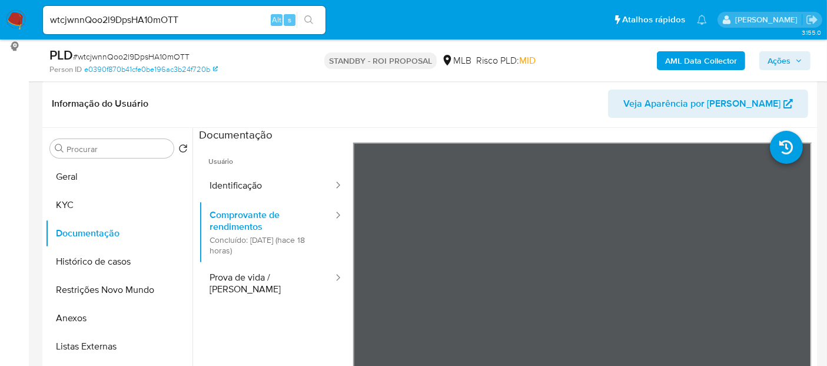
scroll to position [175, 0]
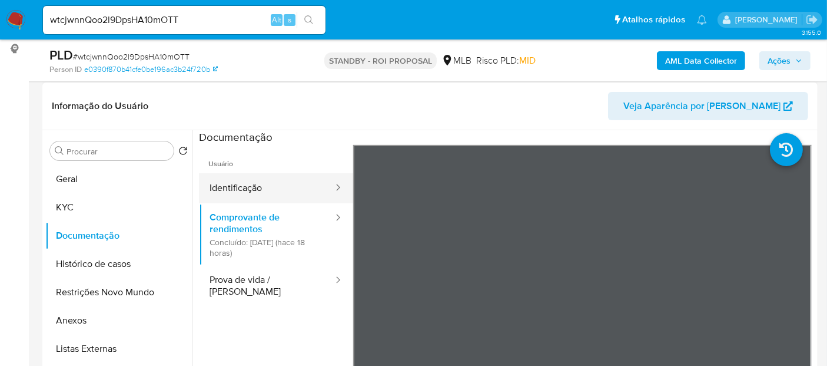
click at [243, 191] on button "Identificação" at bounding box center [266, 188] width 135 height 30
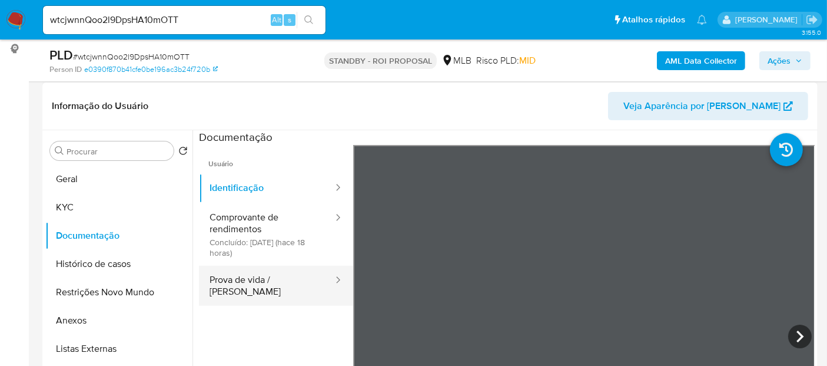
click at [249, 277] on button "Prova de vida / [PERSON_NAME]" at bounding box center [266, 286] width 135 height 40
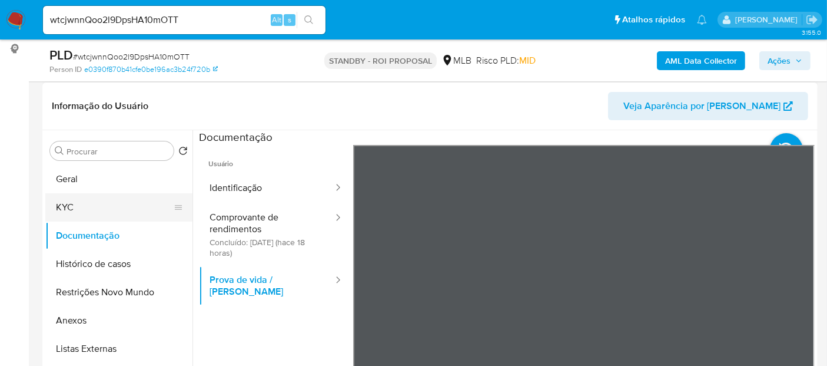
click at [93, 200] on button "KYC" at bounding box center [114, 207] width 138 height 28
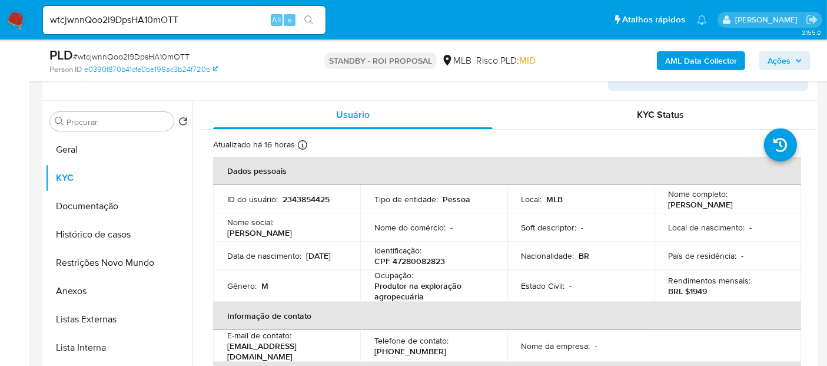
scroll to position [217, 0]
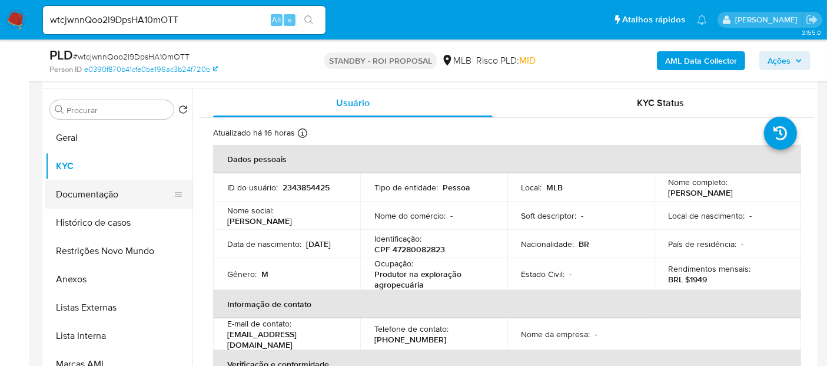
click at [88, 192] on button "Documentação" at bounding box center [114, 194] width 138 height 28
